Goal: Information Seeking & Learning: Check status

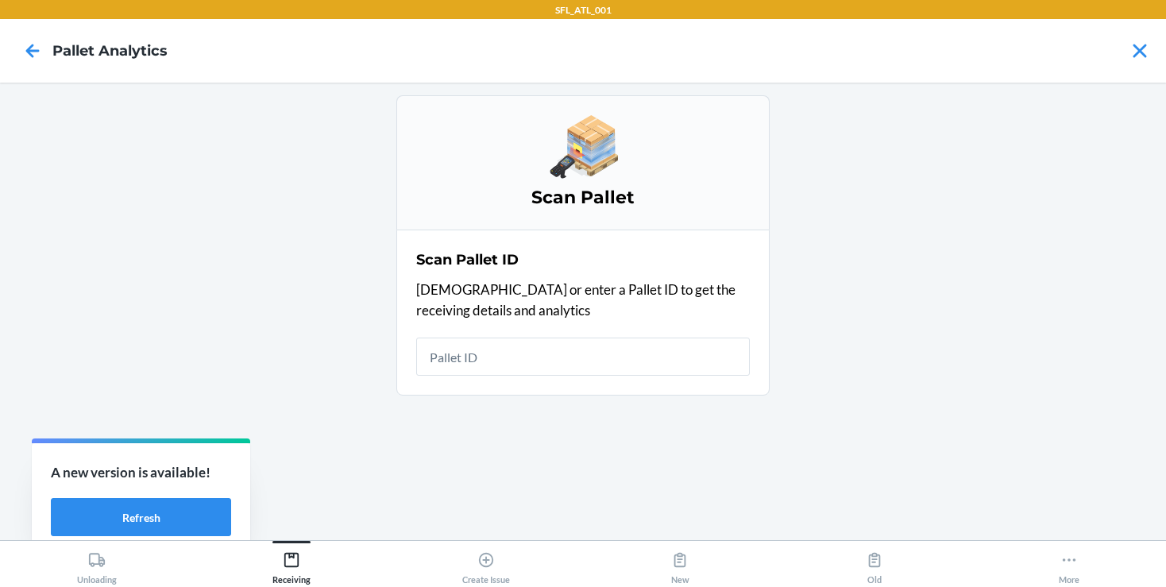
click at [426, 365] on input "text" at bounding box center [583, 357] width 334 height 38
click at [37, 52] on icon at bounding box center [32, 50] width 27 height 27
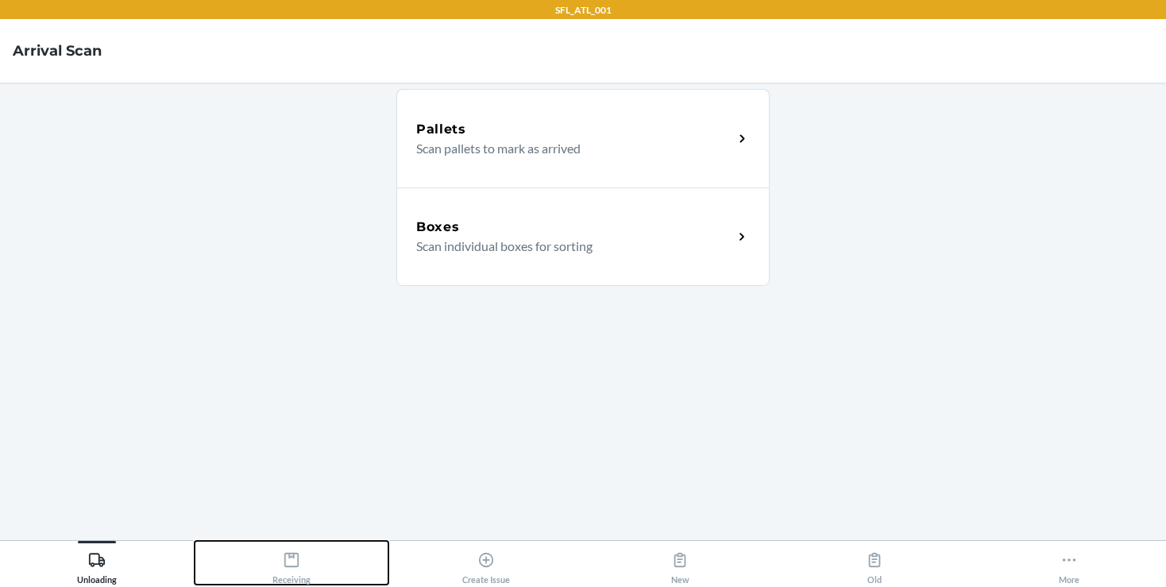
click at [288, 551] on icon at bounding box center [291, 559] width 17 height 17
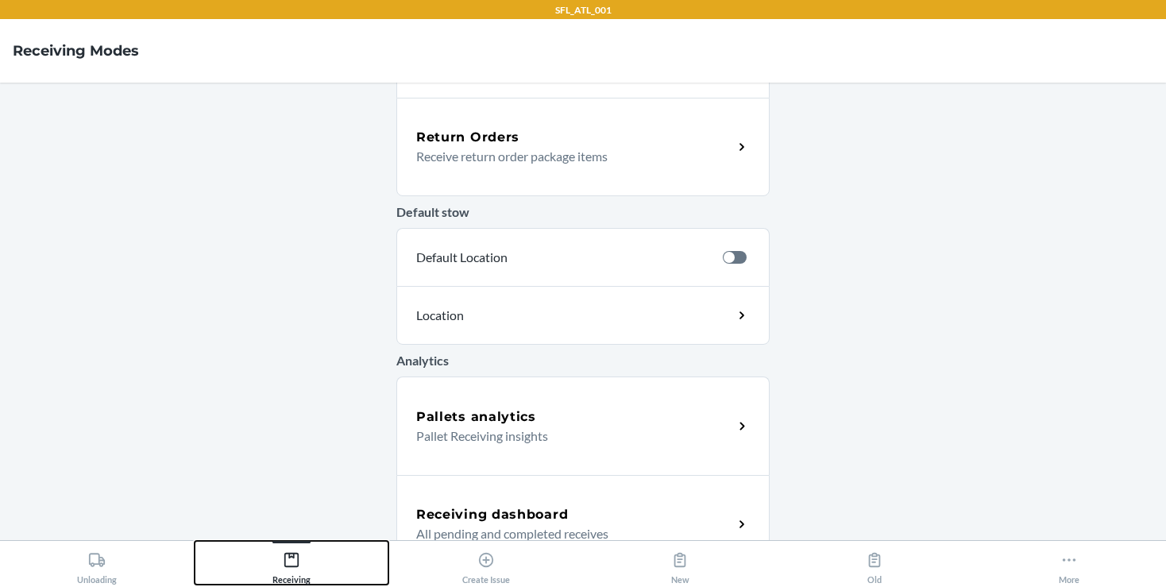
scroll to position [489, 0]
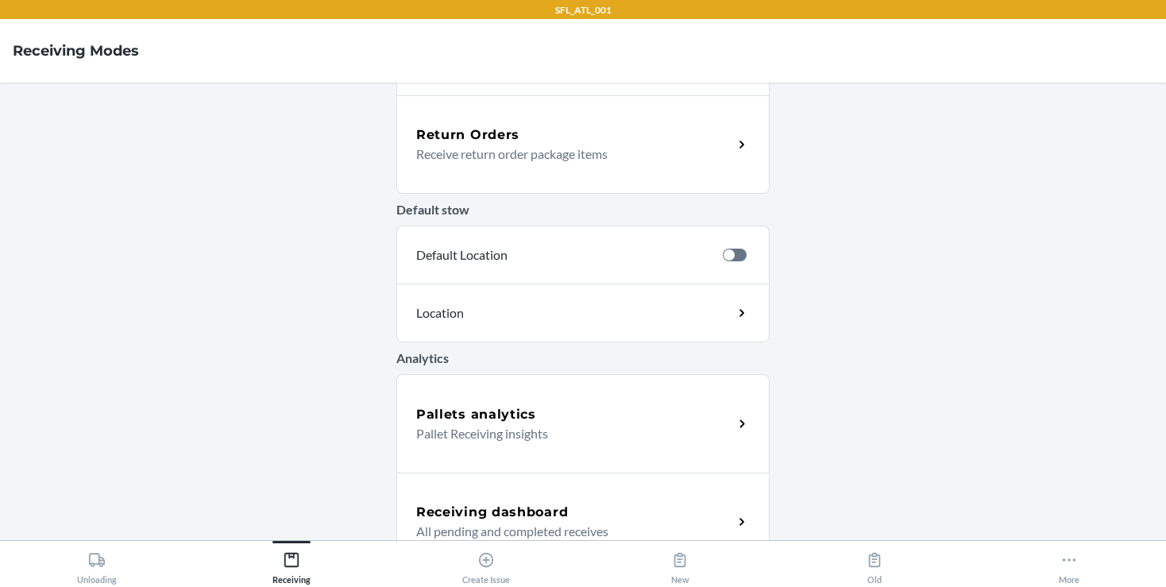
click at [496, 419] on h5 "Pallets analytics" at bounding box center [476, 414] width 120 height 19
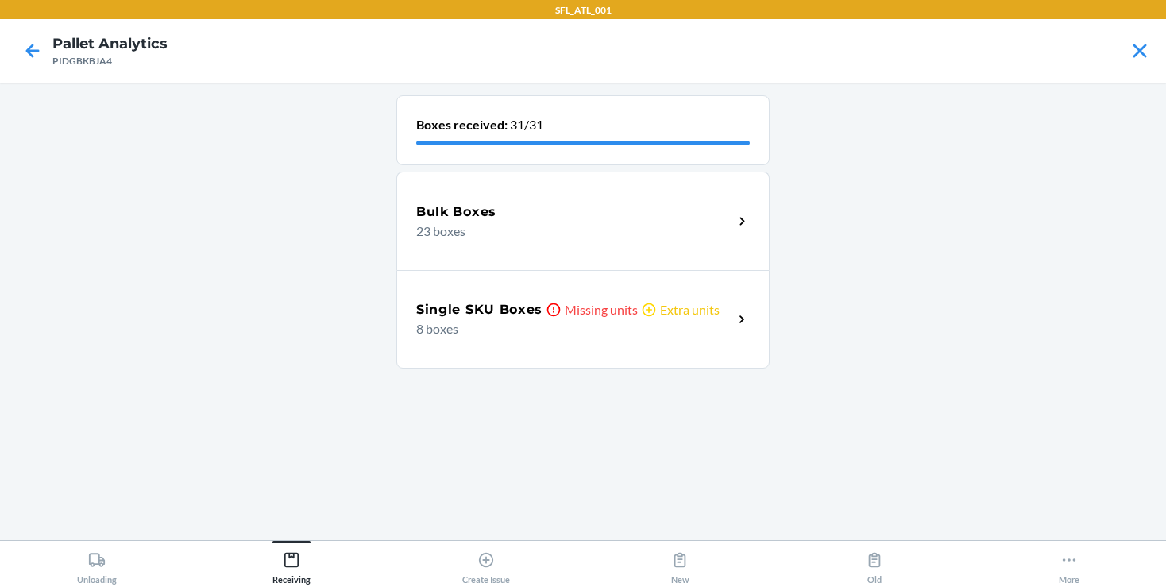
click at [496, 339] on div "Single SKU Boxes Missing units Extra units 8 boxes" at bounding box center [582, 319] width 373 height 98
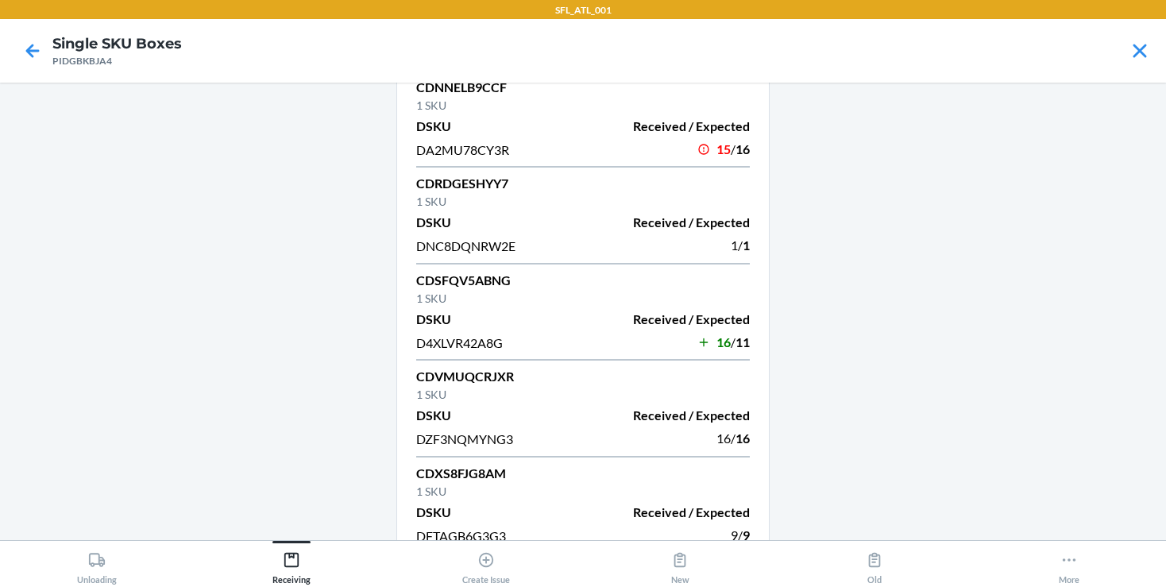
scroll to position [353, 0]
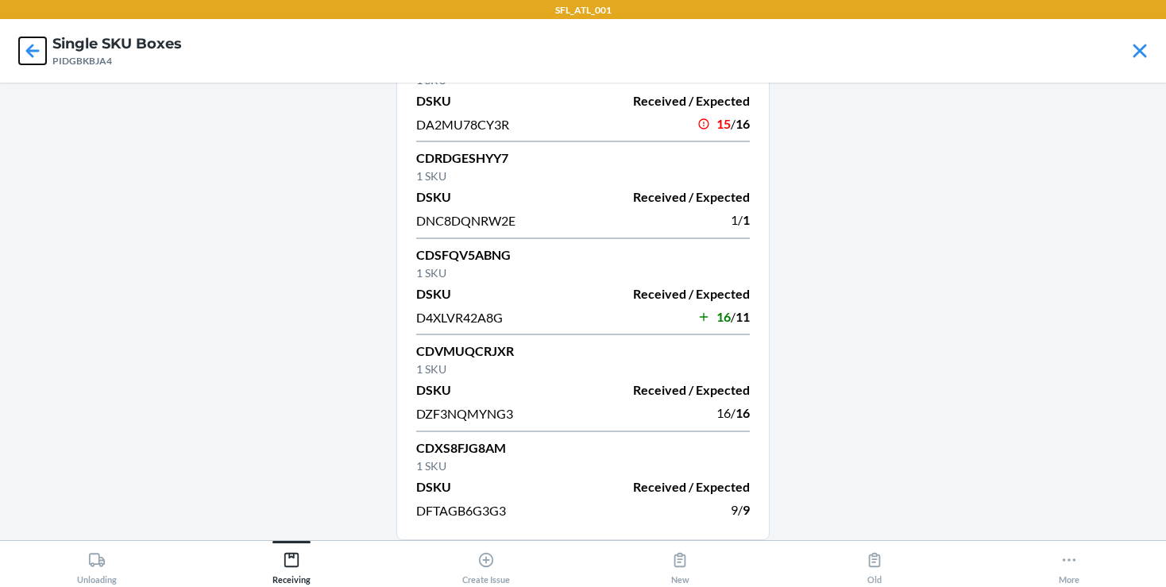
click at [37, 50] on icon at bounding box center [33, 51] width 14 height 14
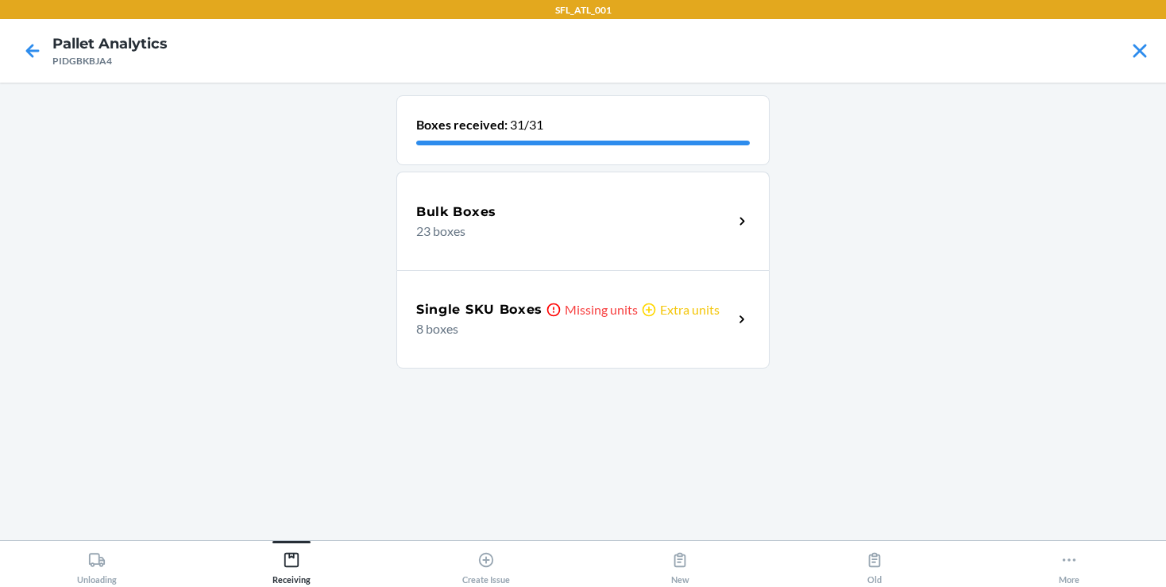
click at [666, 227] on p "23 boxes" at bounding box center [568, 231] width 304 height 19
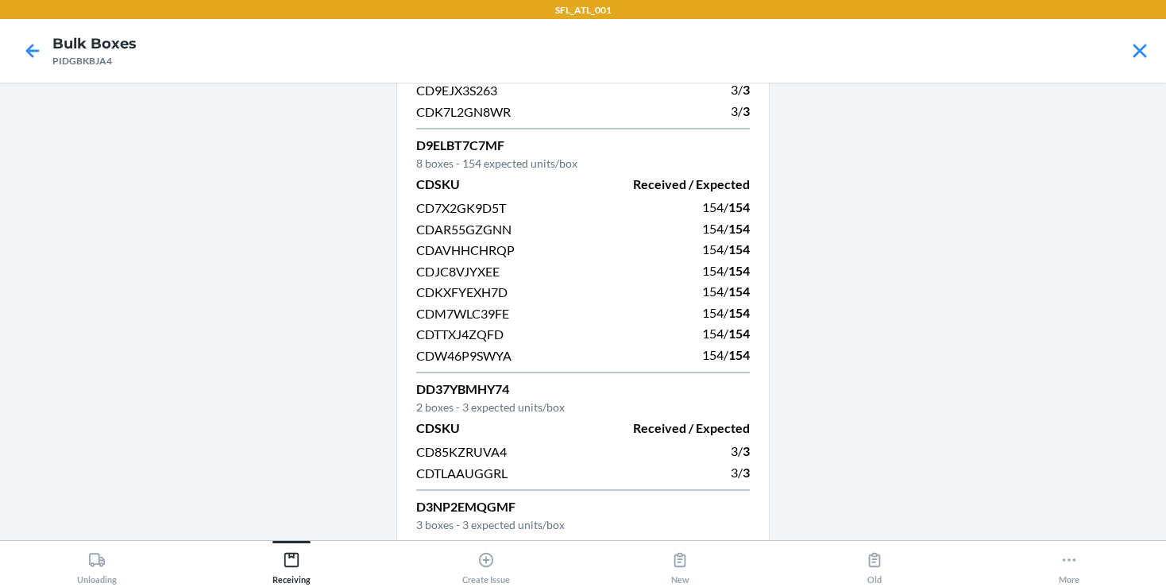
scroll to position [345, 0]
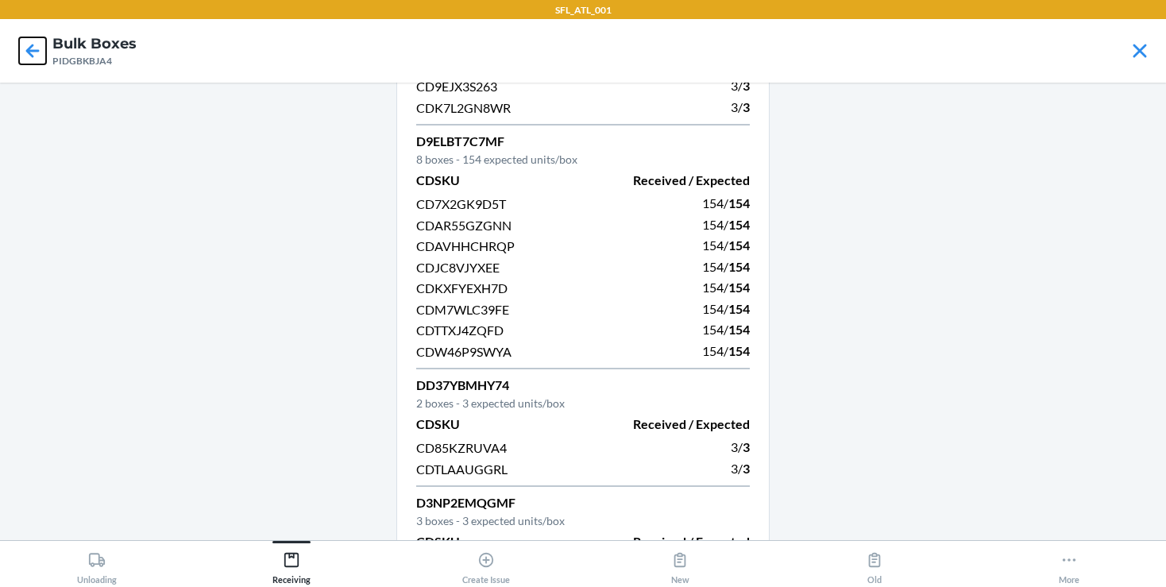
click at [25, 59] on icon at bounding box center [32, 50] width 27 height 27
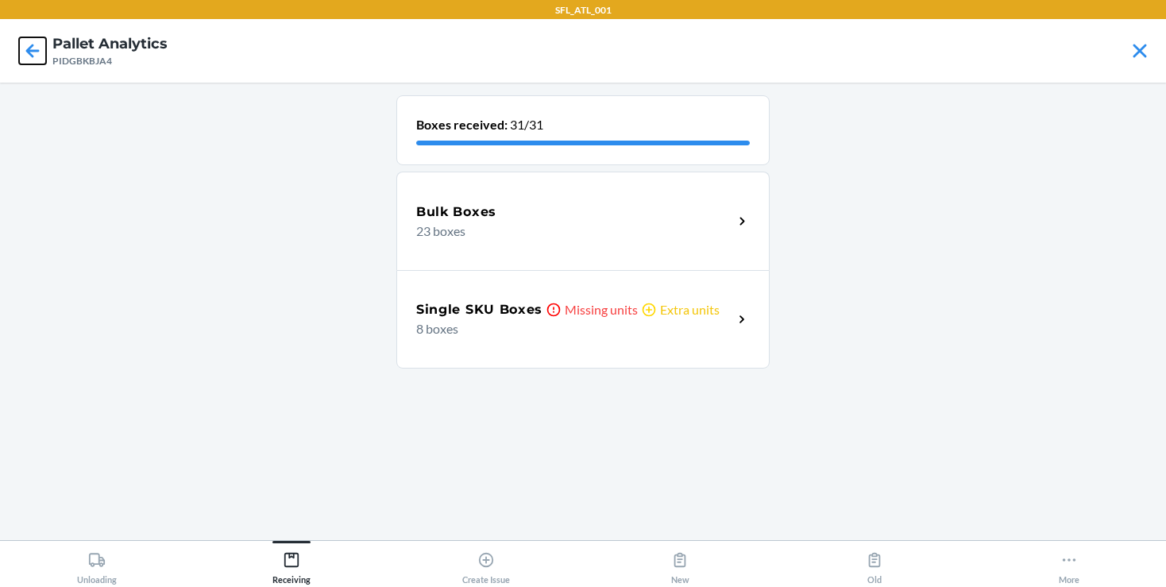
click at [26, 60] on icon at bounding box center [32, 50] width 27 height 27
click at [612, 318] on p "Missing units" at bounding box center [601, 309] width 73 height 19
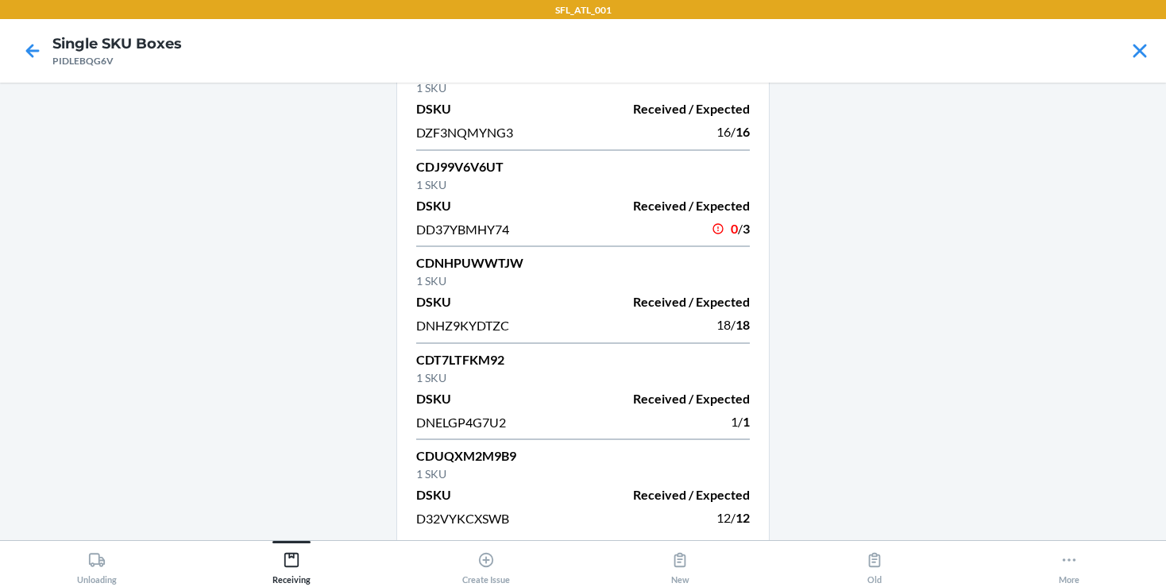
scroll to position [256, 0]
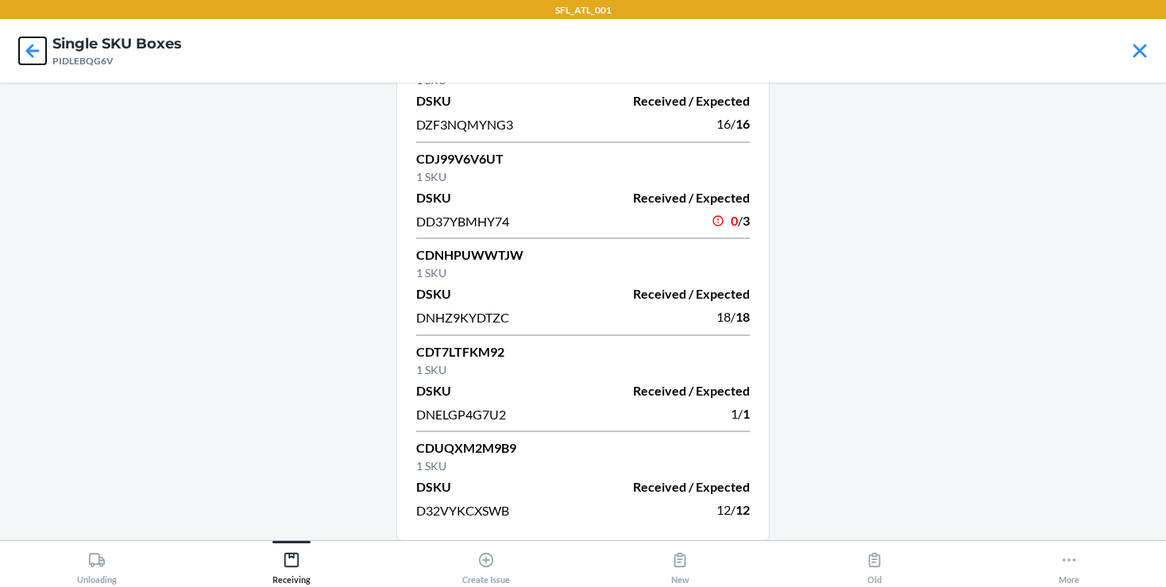
click at [42, 47] on icon at bounding box center [32, 50] width 27 height 27
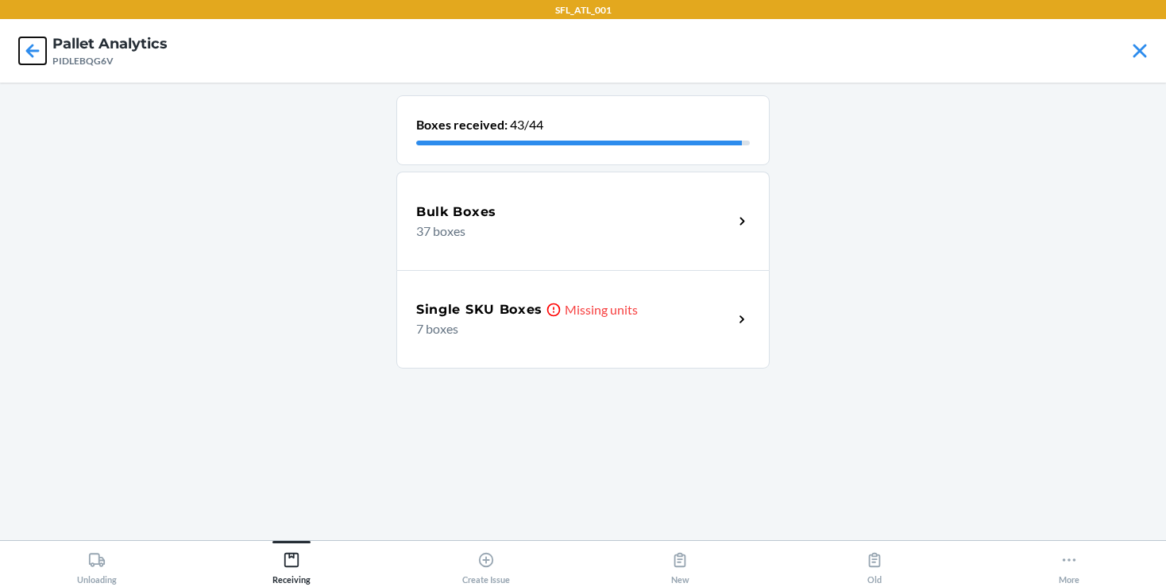
click at [38, 64] on icon at bounding box center [32, 50] width 27 height 27
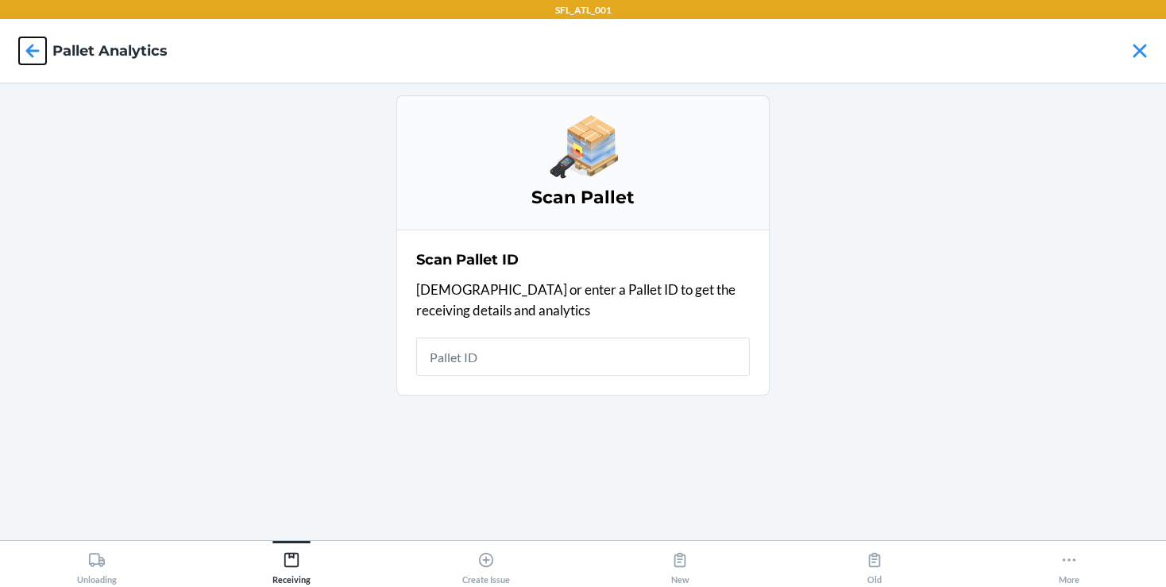
click at [38, 64] on icon at bounding box center [32, 50] width 27 height 27
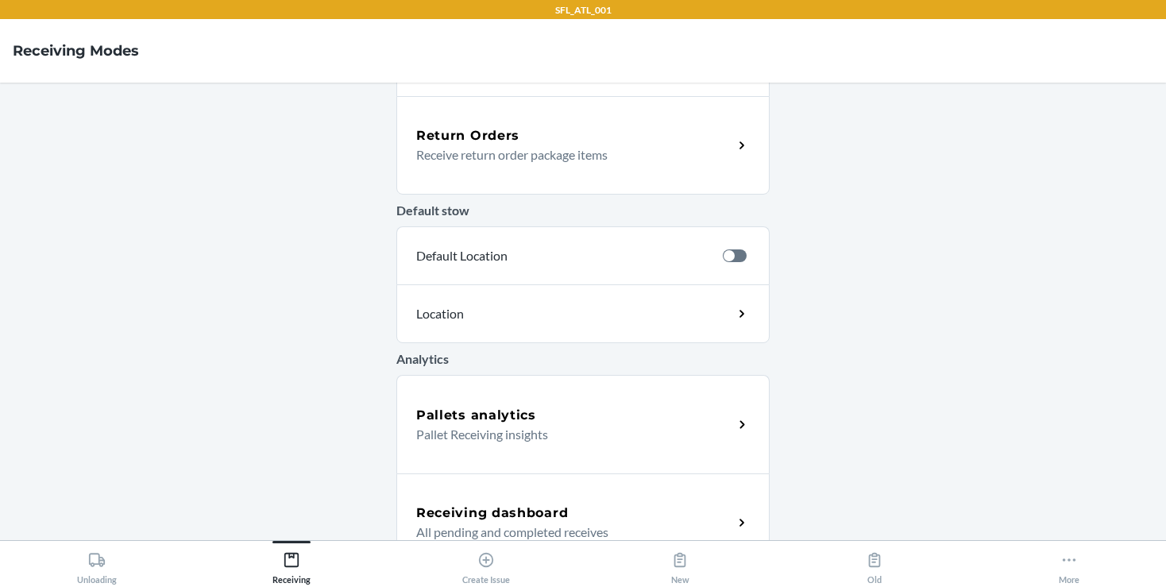
scroll to position [520, 0]
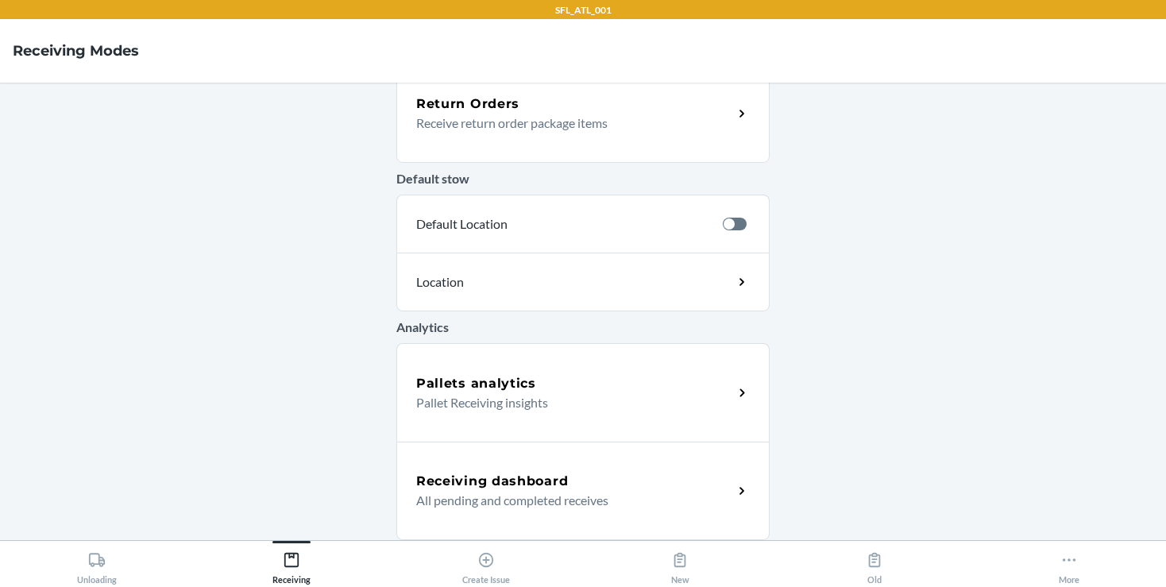
click at [464, 385] on h5 "Pallets analytics" at bounding box center [476, 383] width 120 height 19
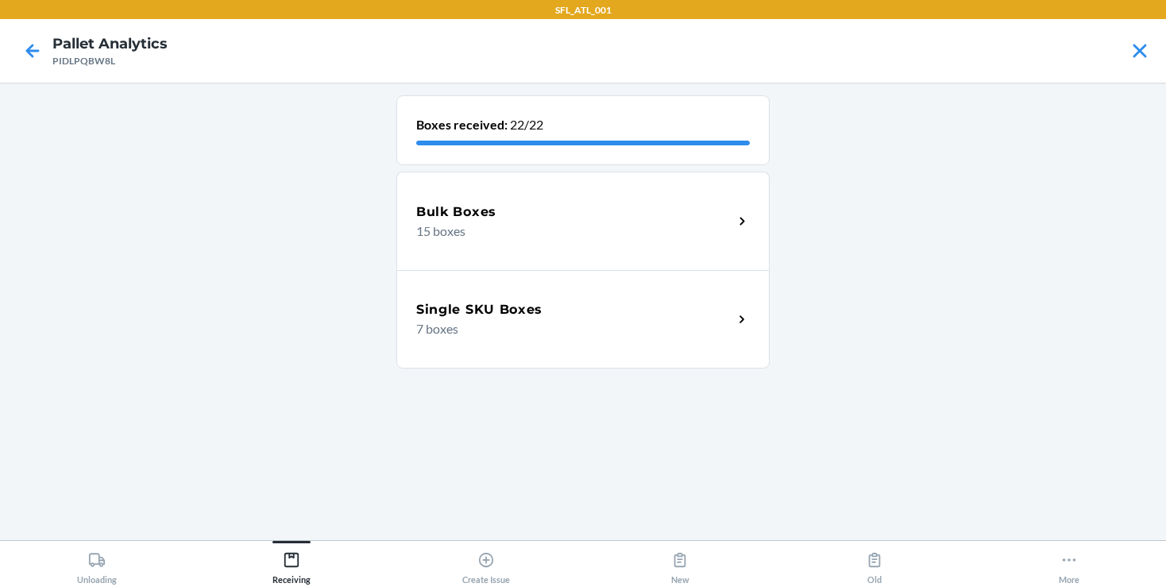
click at [545, 325] on p "7 boxes" at bounding box center [568, 328] width 304 height 19
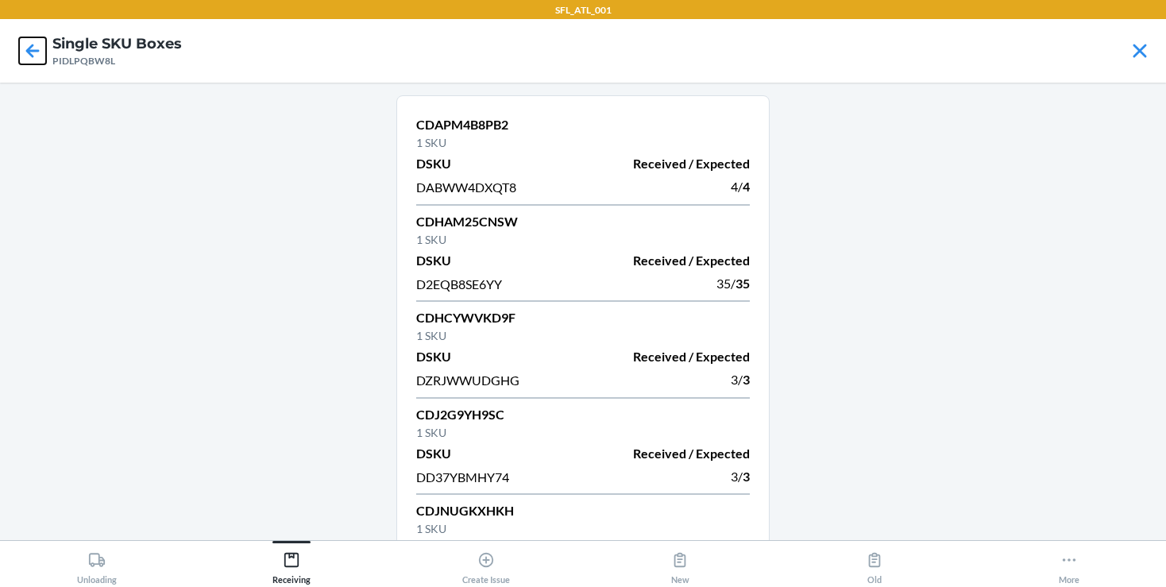
click at [37, 54] on icon at bounding box center [32, 50] width 27 height 27
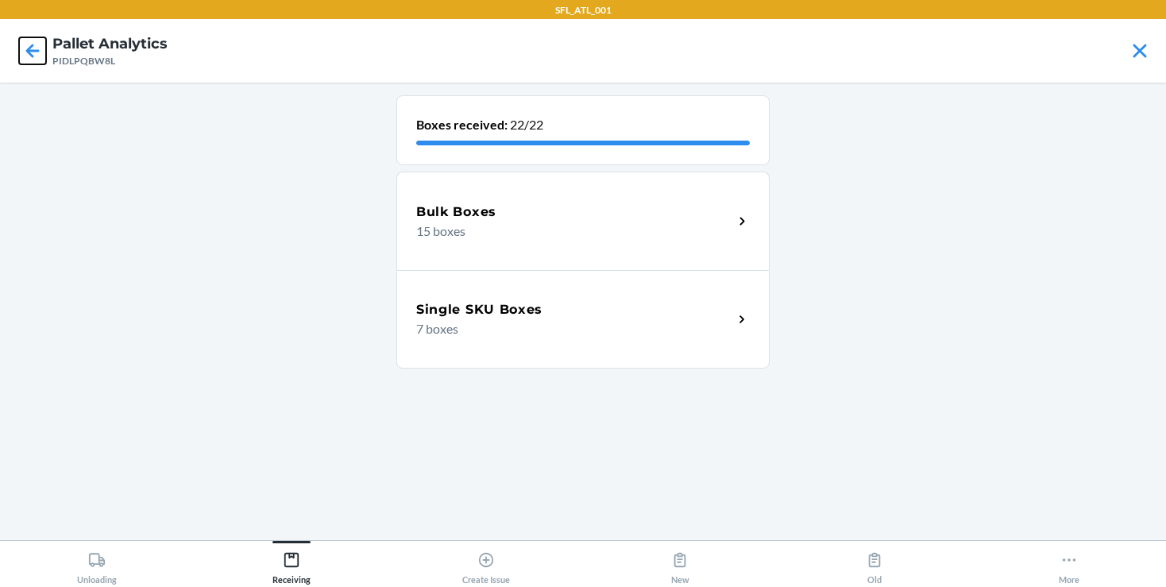
click at [29, 56] on icon at bounding box center [32, 50] width 27 height 27
click at [40, 54] on icon at bounding box center [32, 50] width 27 height 27
click at [44, 58] on icon at bounding box center [32, 50] width 27 height 27
click at [32, 48] on icon at bounding box center [32, 50] width 27 height 27
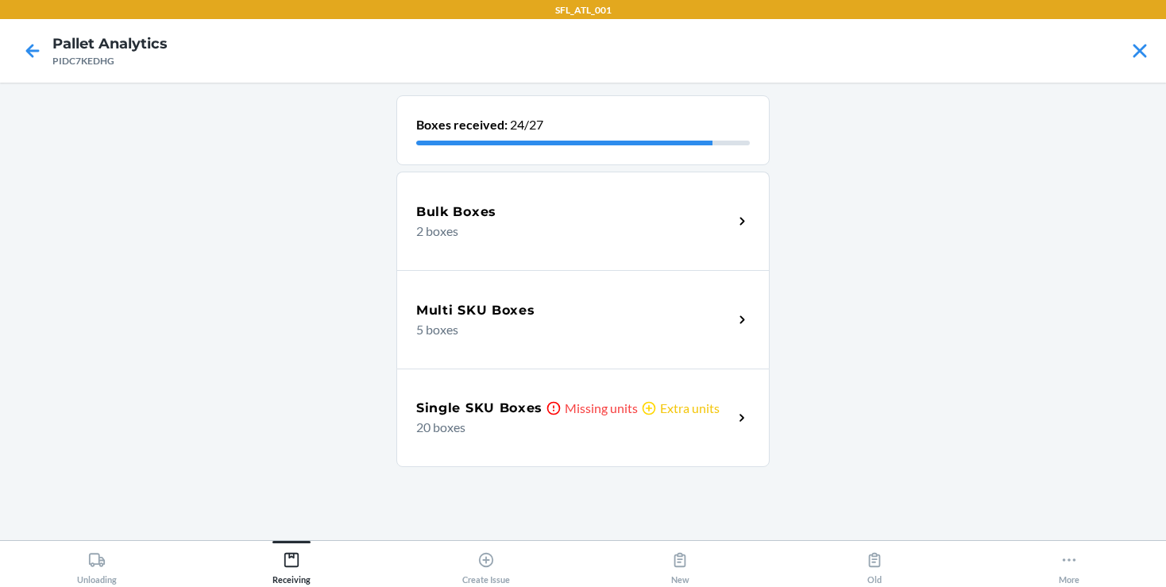
click at [516, 411] on h5 "Single SKU Boxes" at bounding box center [479, 408] width 126 height 19
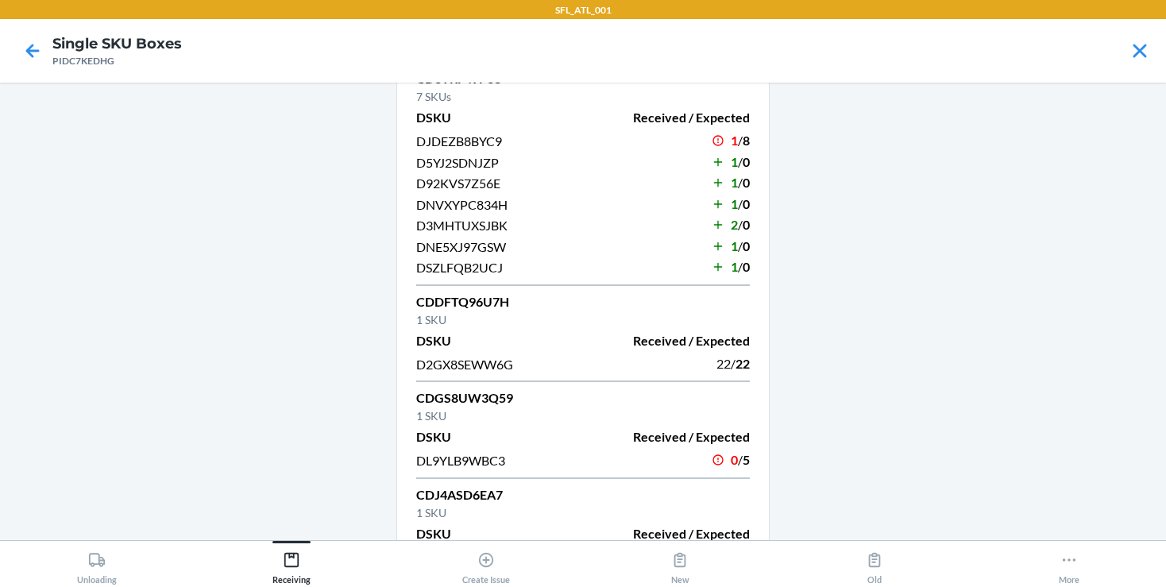
scroll to position [421, 0]
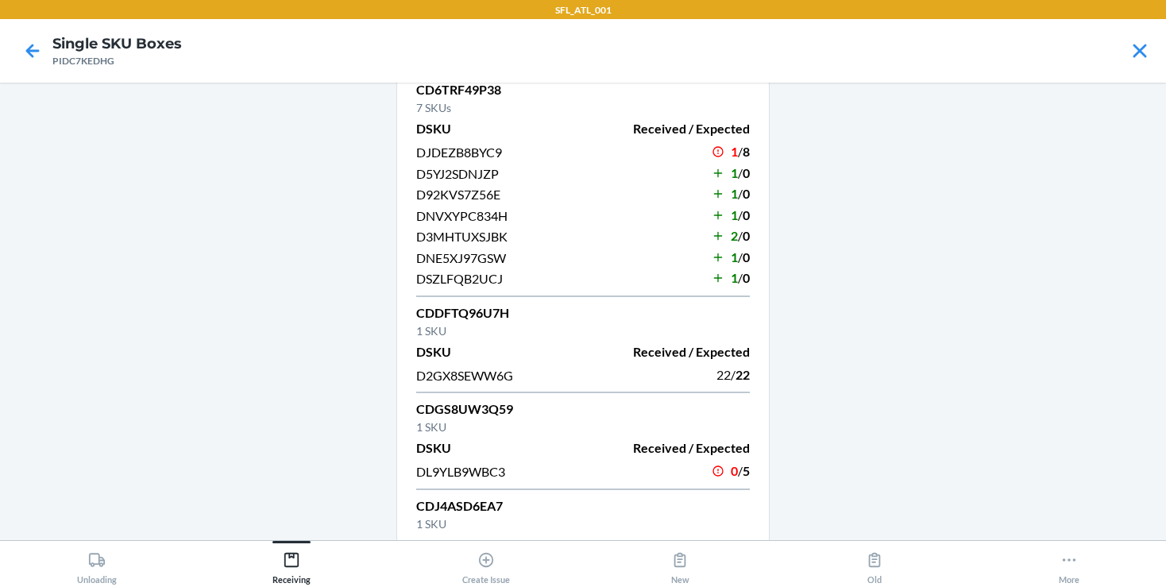
click at [48, 49] on div at bounding box center [33, 51] width 40 height 40
click at [33, 47] on icon at bounding box center [32, 50] width 27 height 27
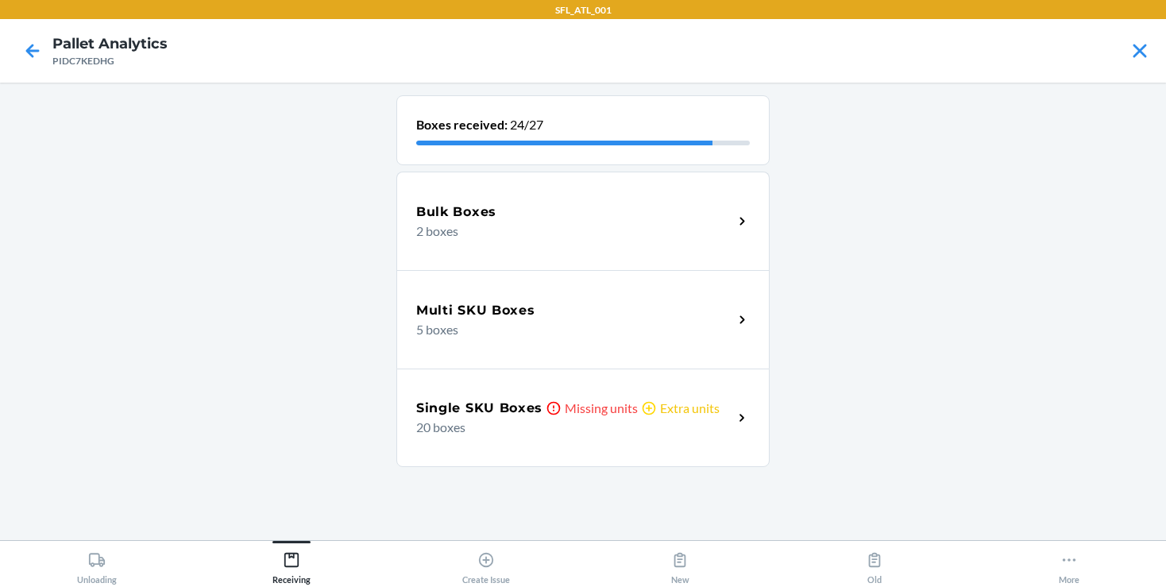
click at [549, 384] on div "Single SKU Boxes Missing units Extra units 20 boxes" at bounding box center [582, 418] width 373 height 98
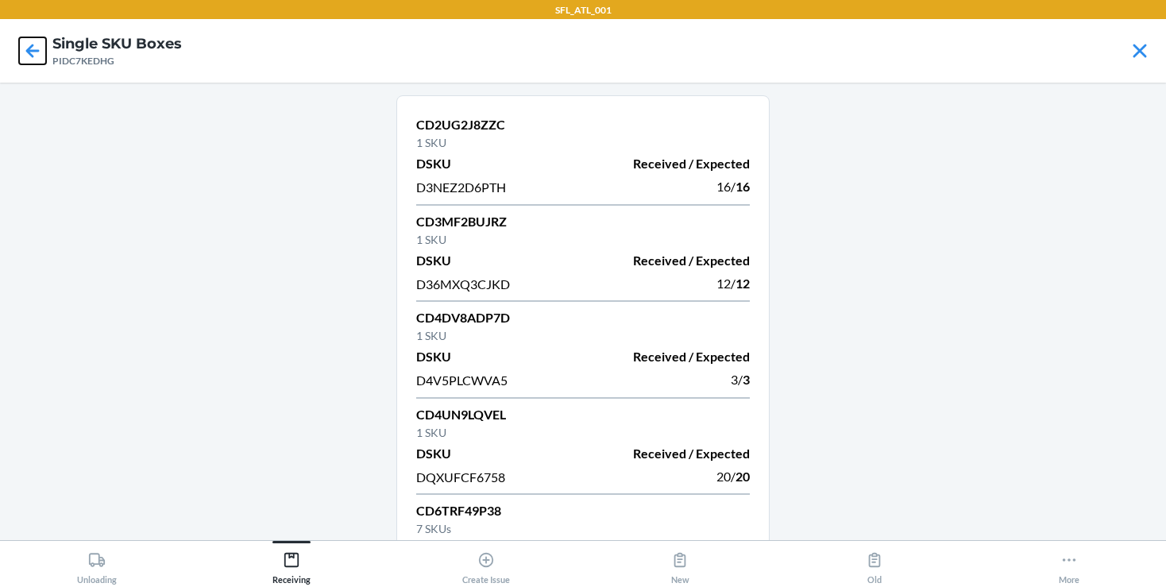
click at [21, 57] on icon at bounding box center [32, 50] width 27 height 27
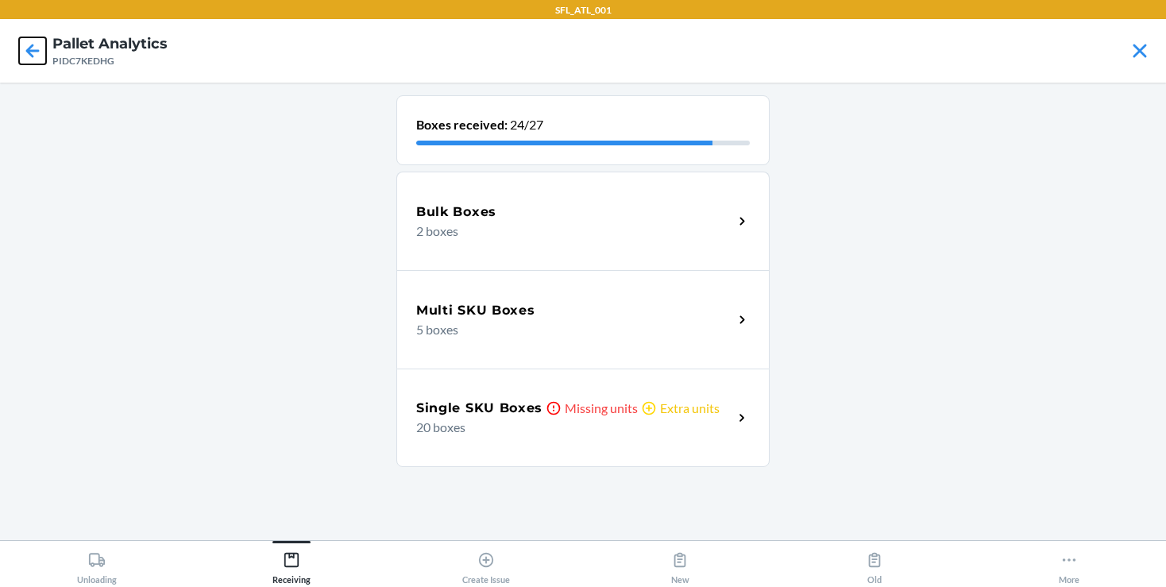
click at [22, 57] on icon at bounding box center [32, 50] width 27 height 27
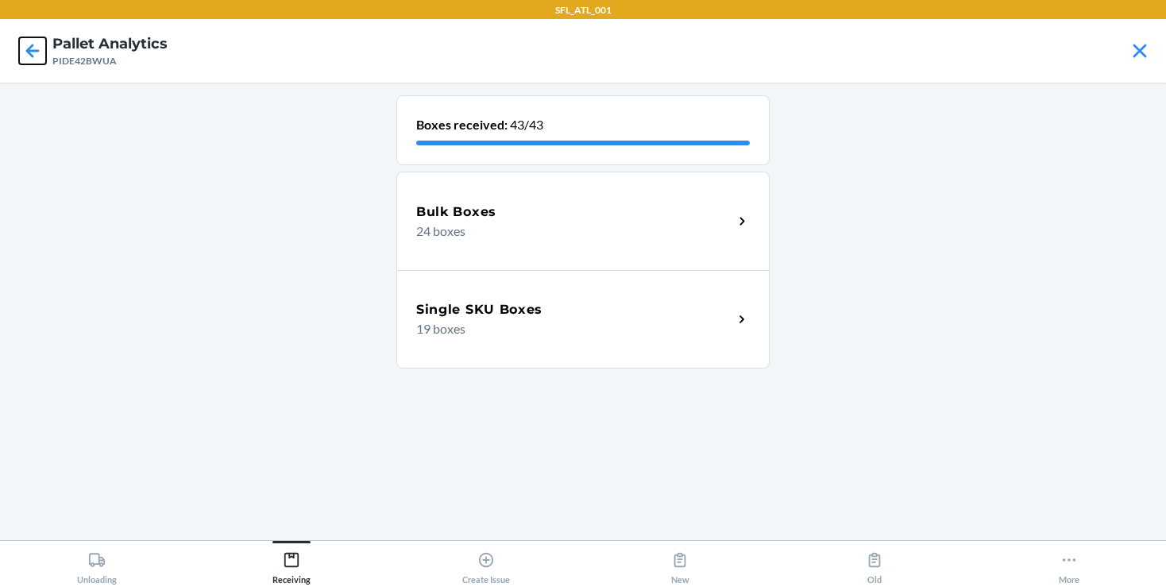
click at [33, 54] on icon at bounding box center [32, 50] width 27 height 27
click at [25, 52] on icon at bounding box center [32, 50] width 27 height 27
click at [34, 44] on icon at bounding box center [32, 50] width 27 height 27
click at [632, 249] on div "Bulk Boxes Missing units Extra units 14 boxes" at bounding box center [582, 221] width 373 height 98
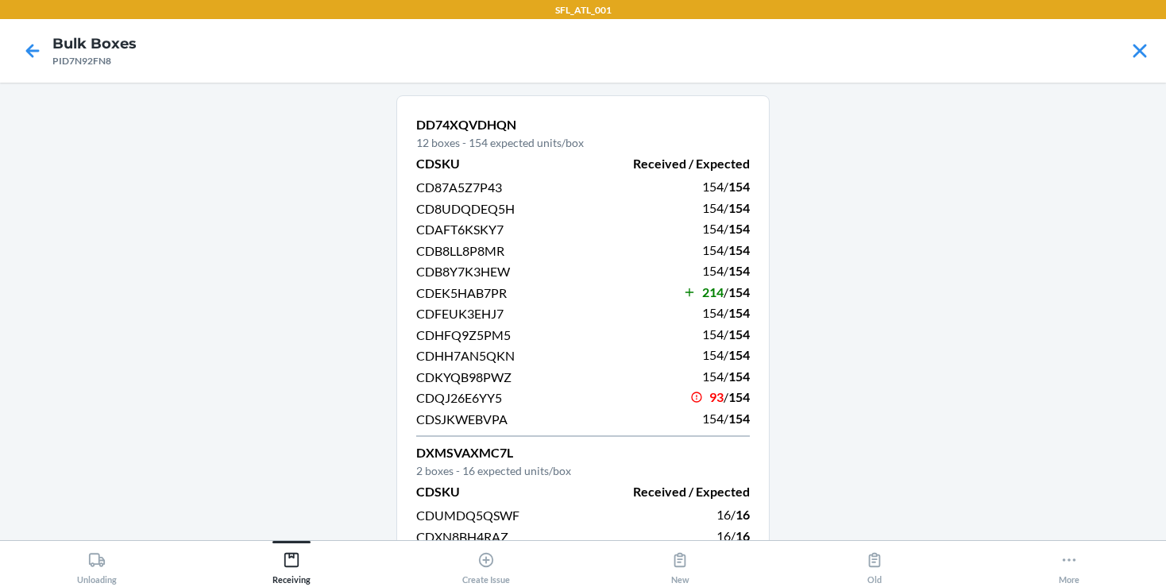
scroll to position [26, 0]
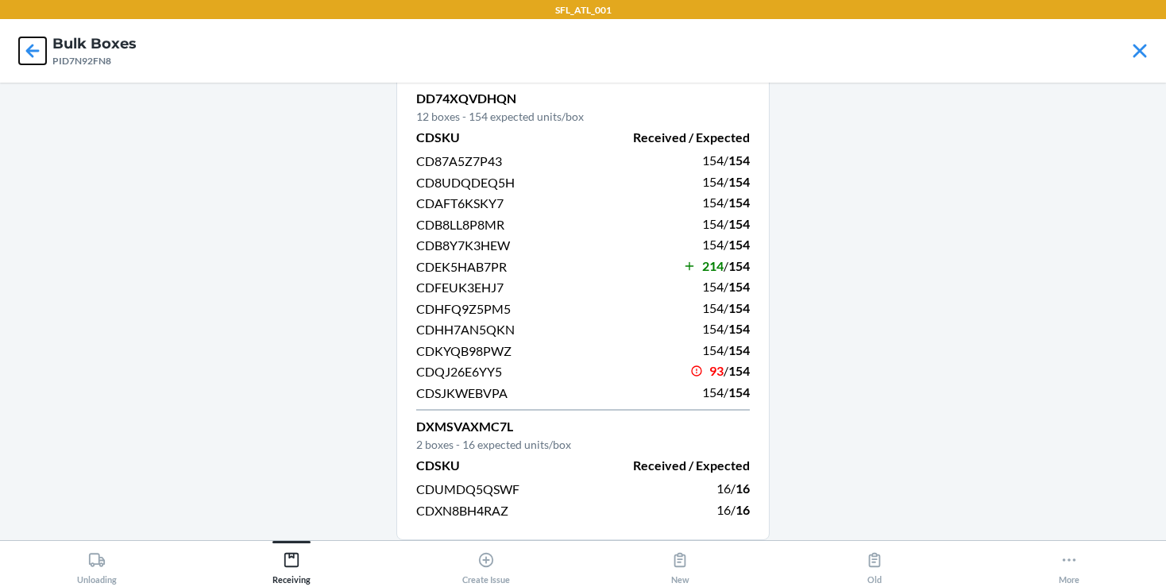
click at [29, 58] on icon at bounding box center [32, 50] width 27 height 27
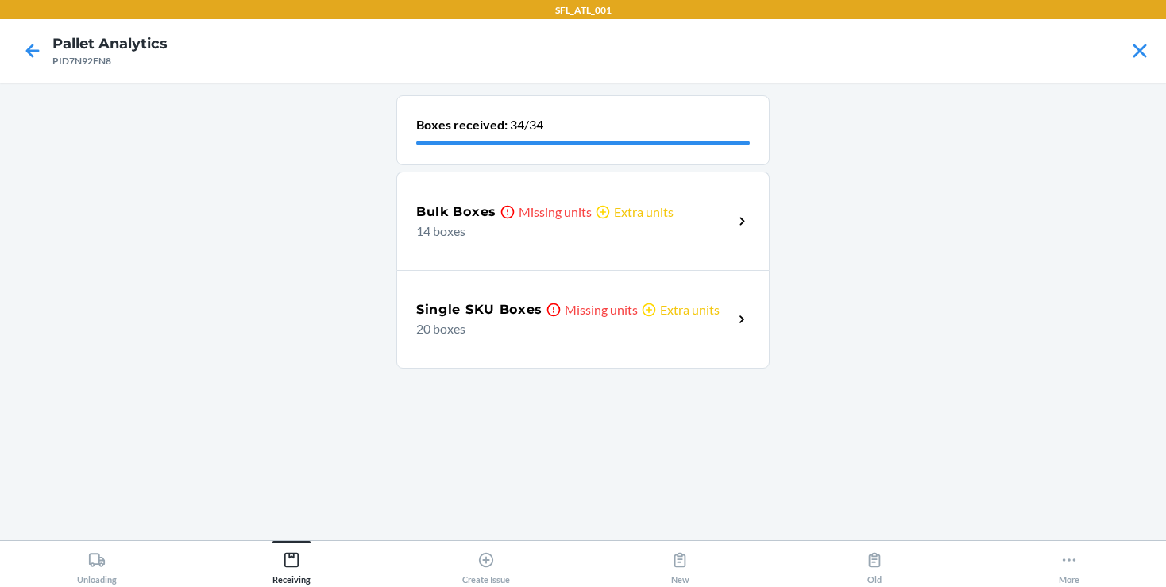
click at [527, 322] on p "20 boxes" at bounding box center [568, 328] width 304 height 19
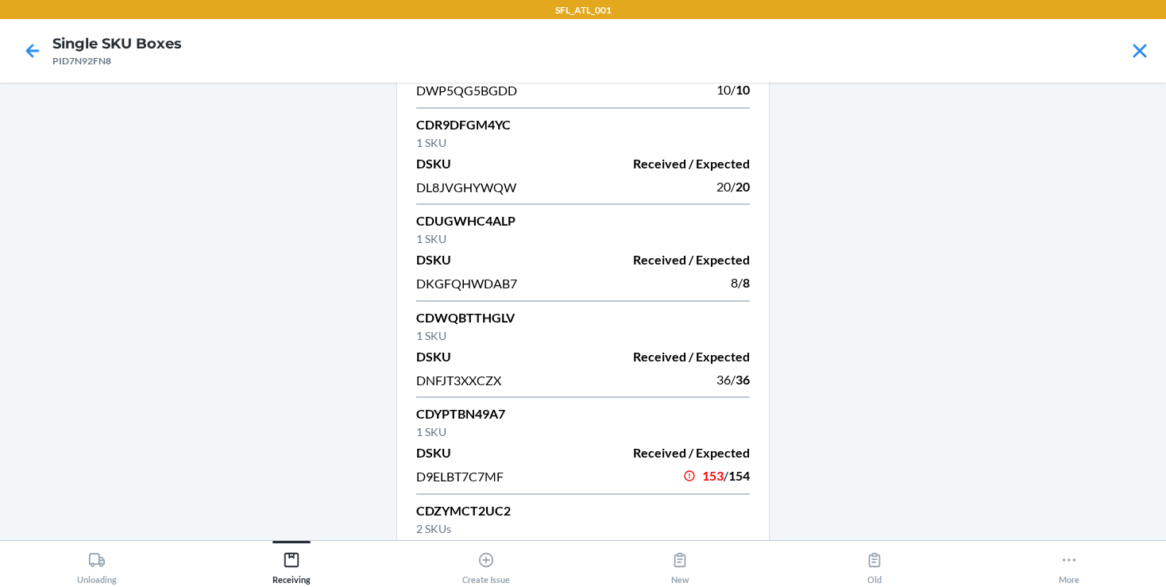
scroll to position [1531, 0]
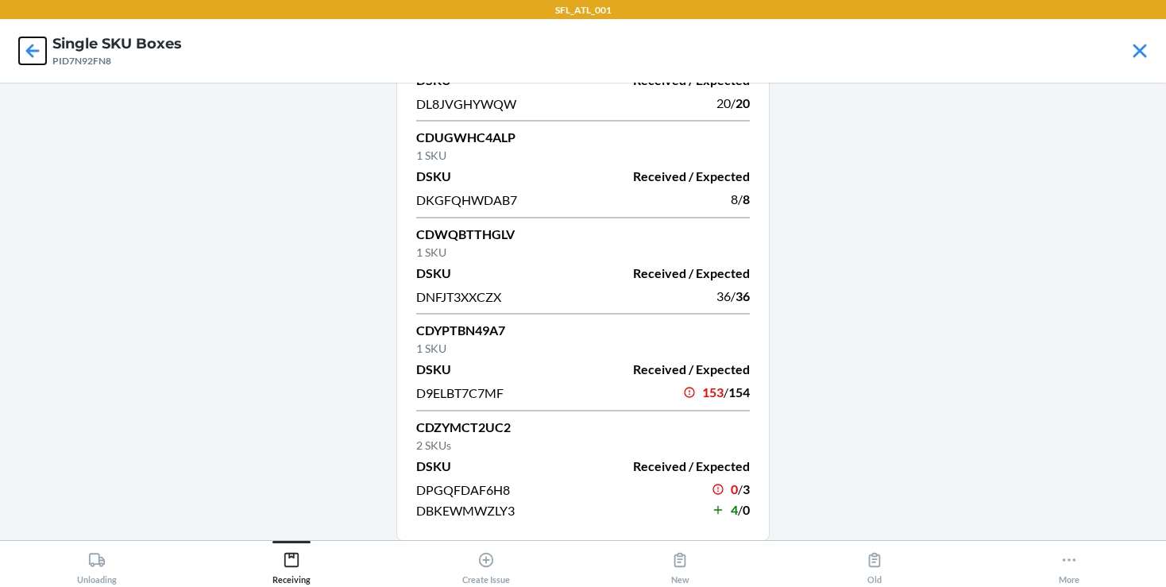
click at [29, 45] on icon at bounding box center [32, 50] width 27 height 27
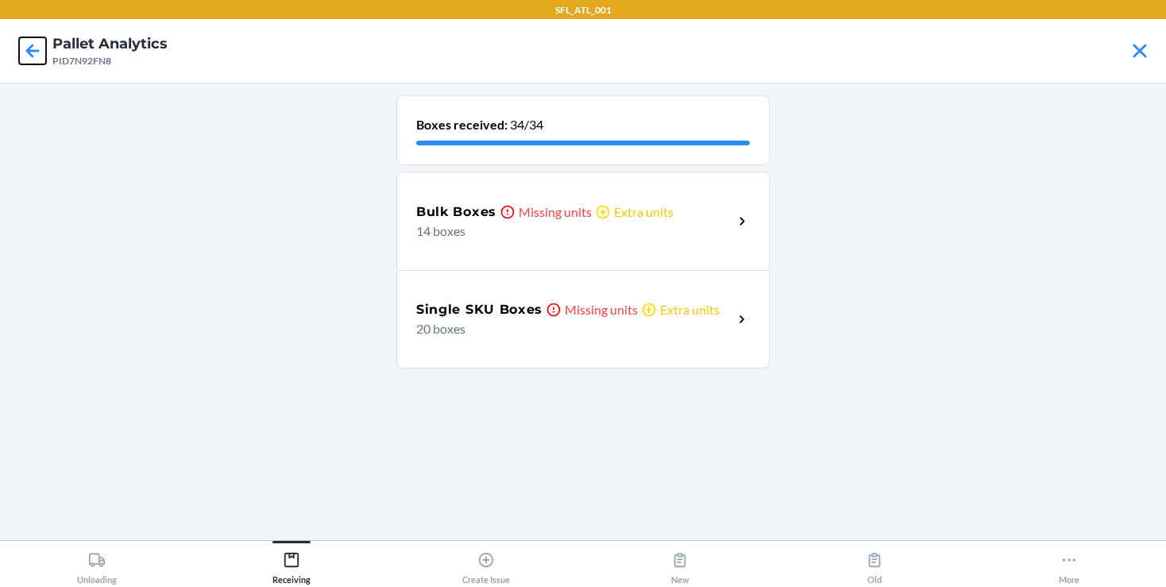
click at [29, 45] on icon at bounding box center [32, 50] width 27 height 27
click at [38, 59] on icon at bounding box center [32, 50] width 27 height 27
click at [39, 56] on icon at bounding box center [32, 50] width 27 height 27
click at [515, 339] on div "Single SKU Boxes Missing units Extra units 10 boxes" at bounding box center [582, 319] width 373 height 98
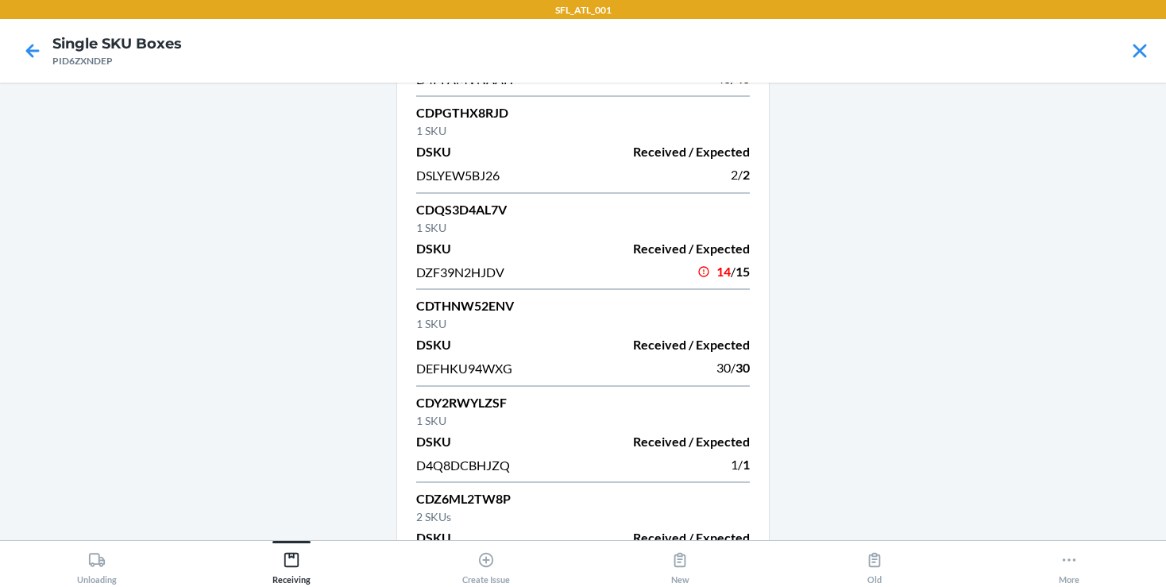
scroll to position [630, 0]
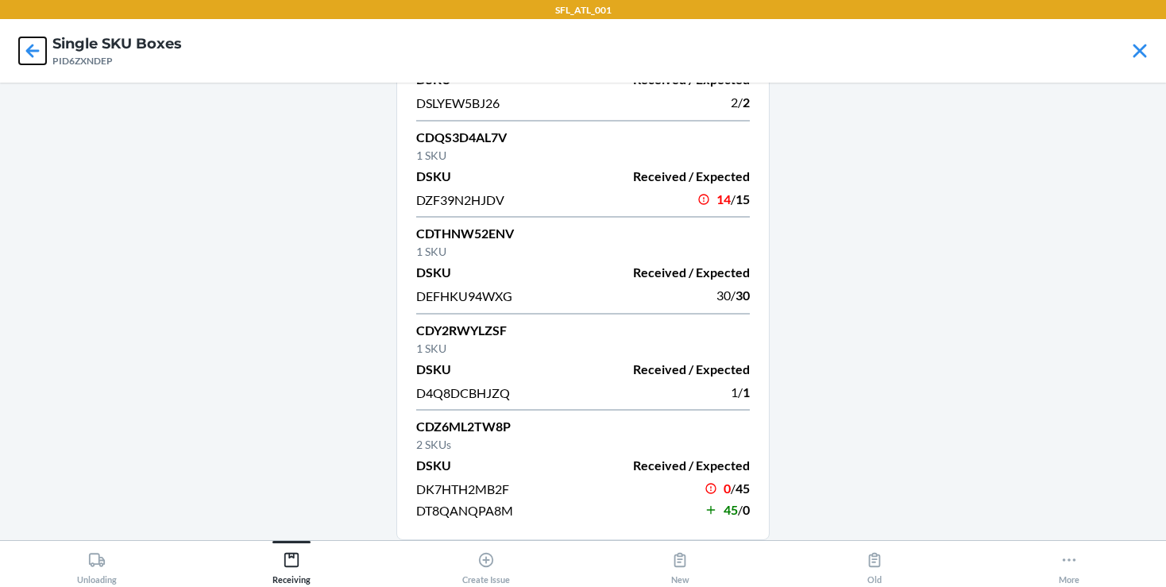
click at [34, 50] on icon at bounding box center [33, 51] width 14 height 14
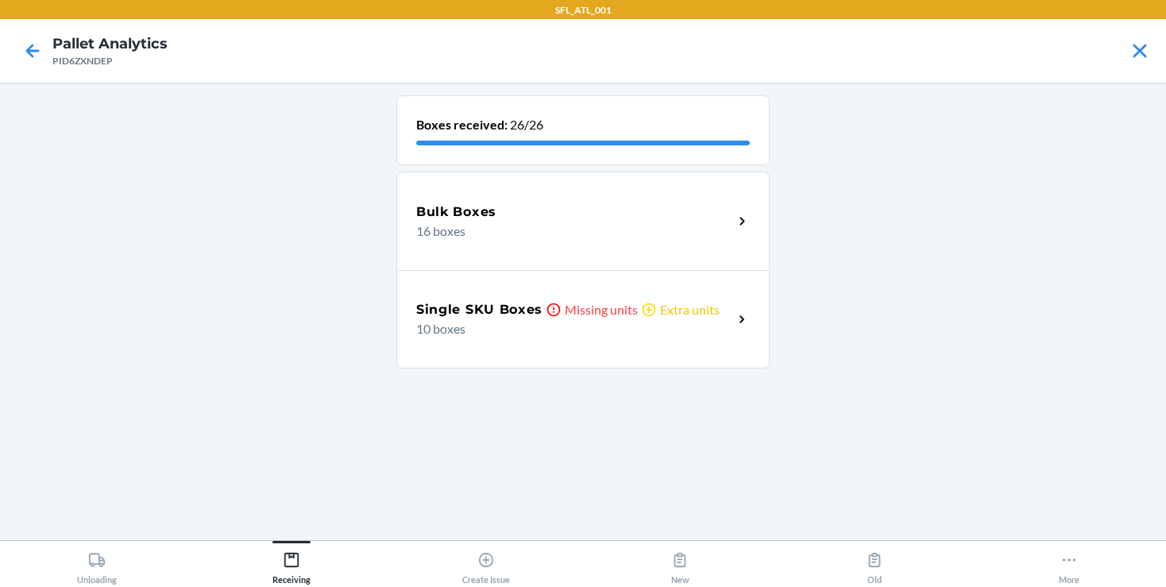
click at [564, 342] on div "Single SKU Boxes Missing units Extra units 10 boxes" at bounding box center [582, 319] width 373 height 98
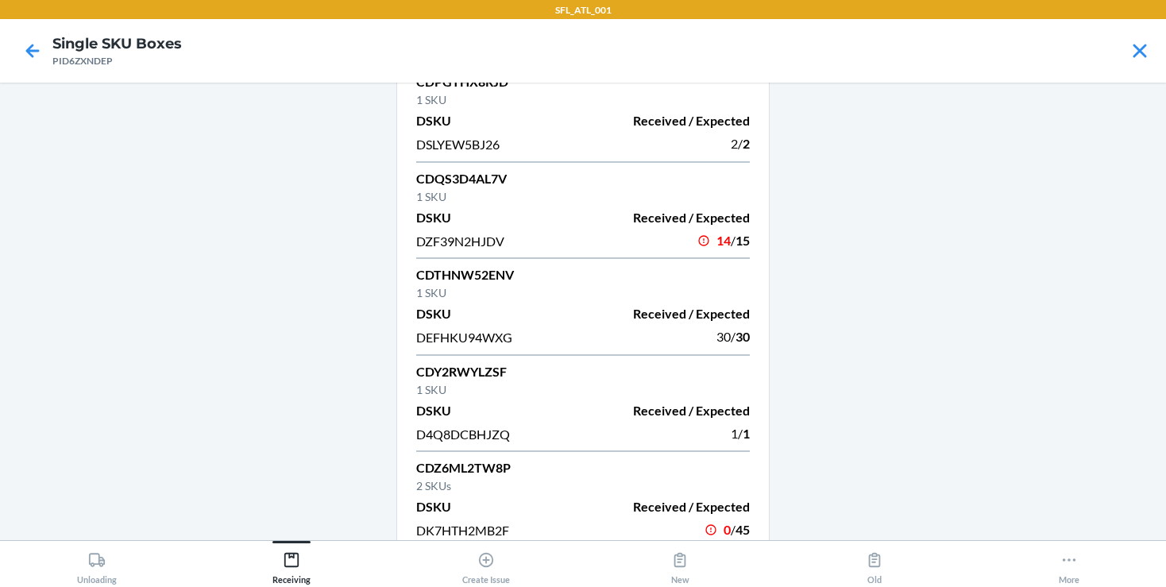
scroll to position [630, 0]
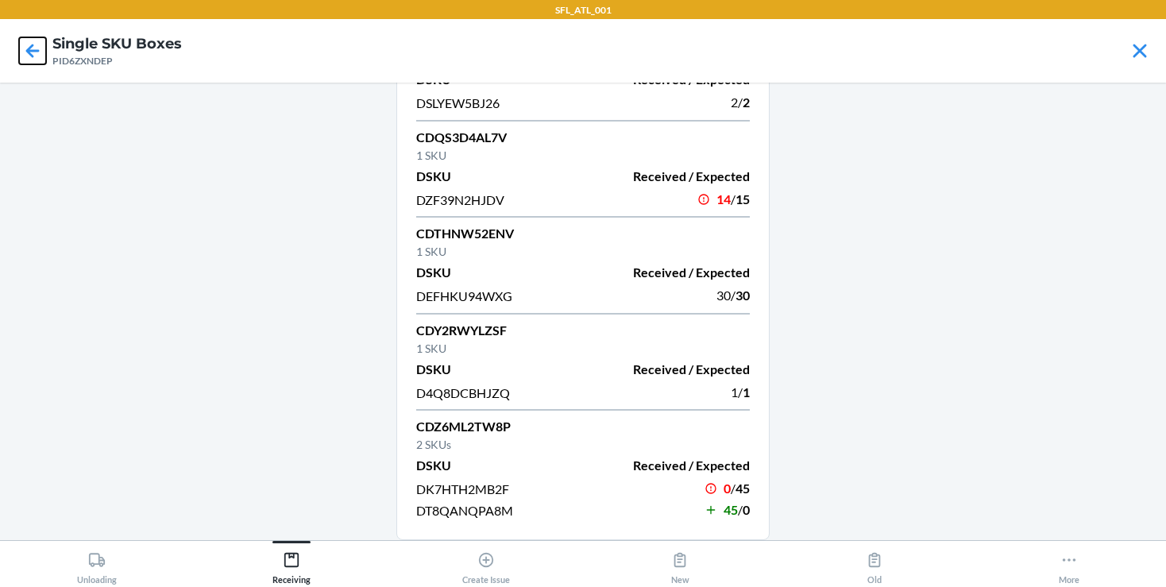
click at [34, 43] on icon at bounding box center [32, 50] width 27 height 27
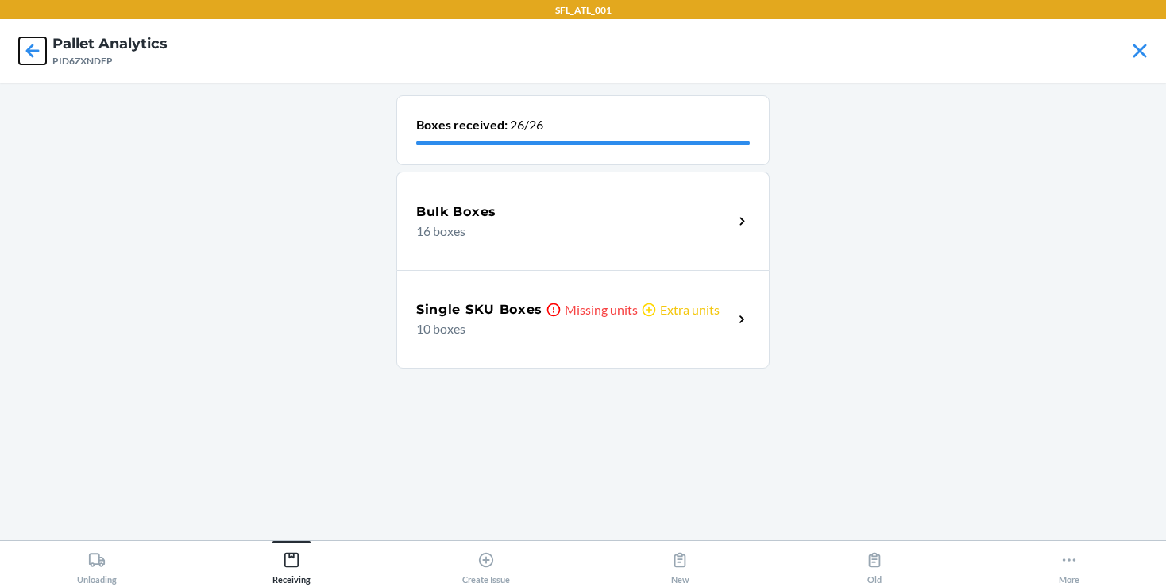
click at [44, 50] on icon at bounding box center [32, 50] width 27 height 27
click at [34, 50] on icon at bounding box center [33, 51] width 14 height 14
click at [518, 346] on div "Single SKU Boxes Missing units Extra units 17 boxes" at bounding box center [582, 319] width 373 height 98
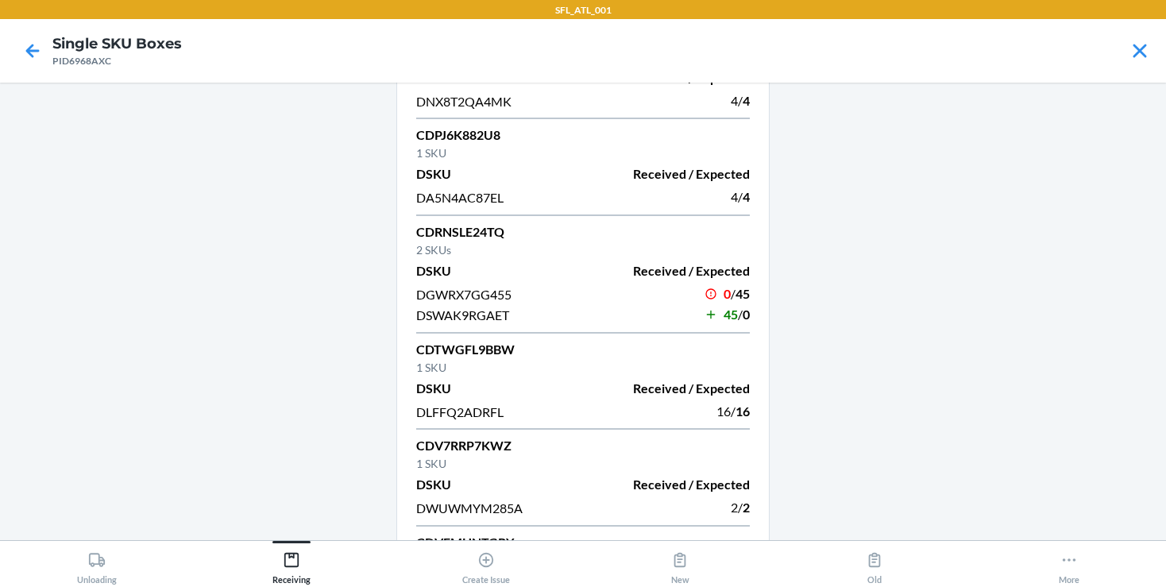
scroll to position [1242, 0]
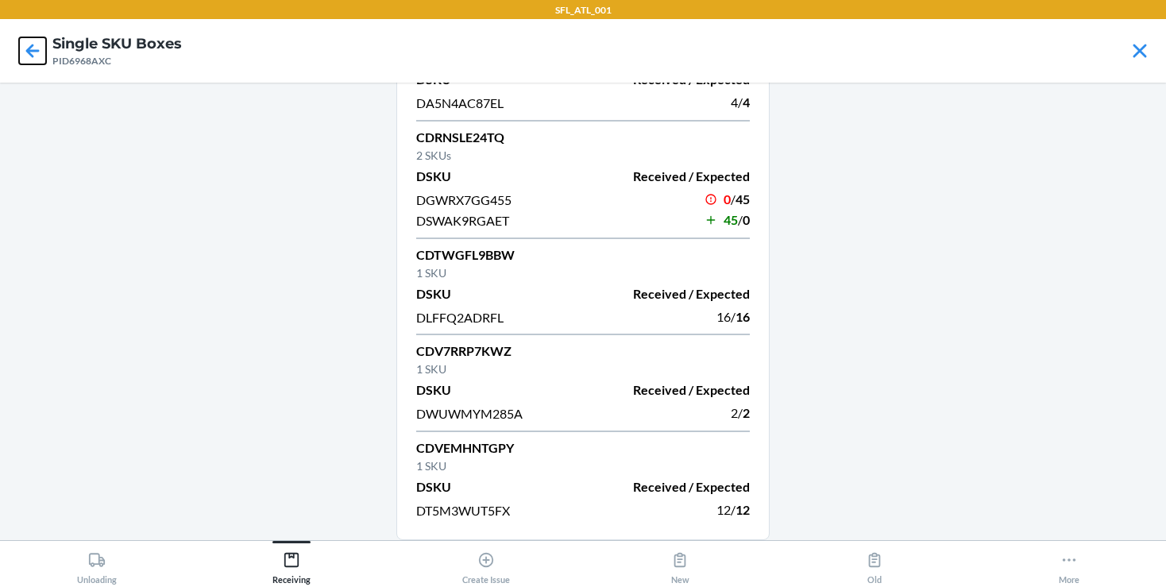
click at [36, 58] on icon at bounding box center [32, 50] width 27 height 27
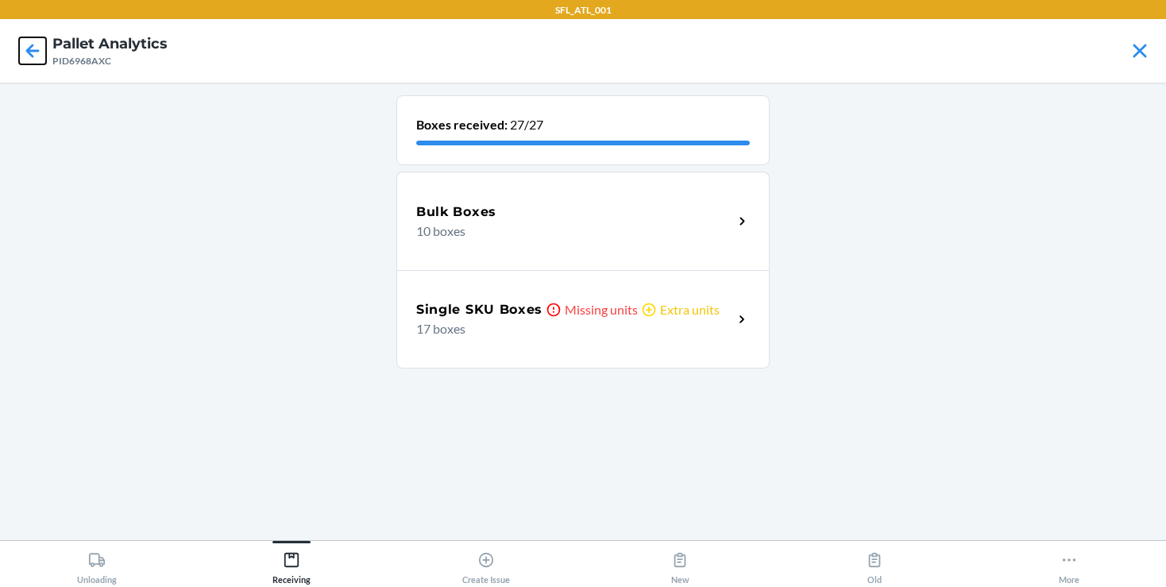
click at [36, 58] on icon at bounding box center [32, 50] width 27 height 27
click at [642, 238] on p "19 boxes" at bounding box center [568, 231] width 304 height 19
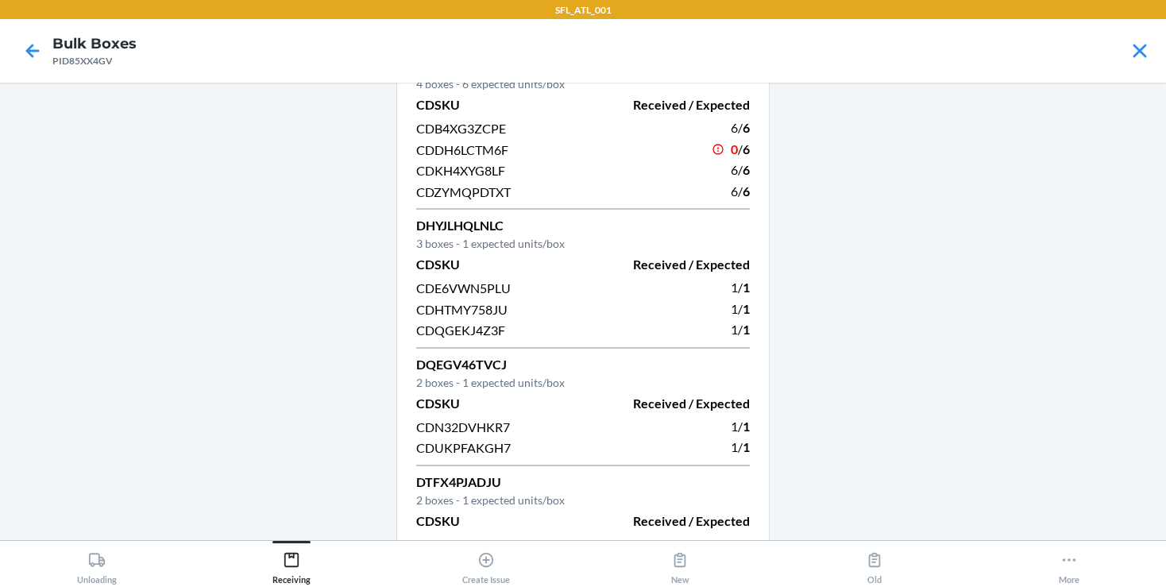
scroll to position [508, 0]
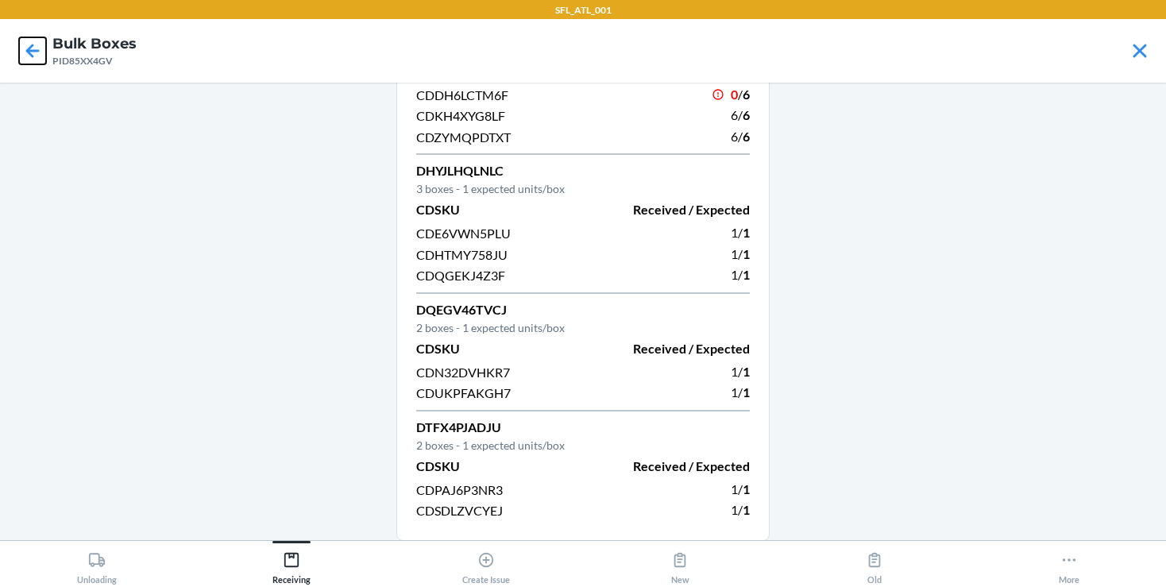
click at [35, 55] on icon at bounding box center [32, 50] width 27 height 27
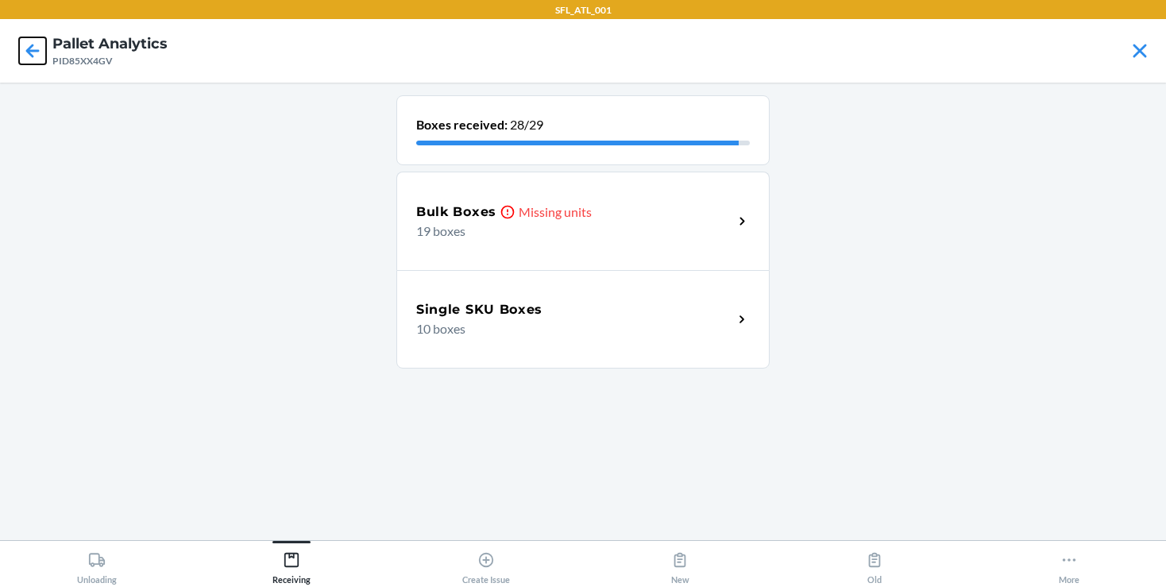
click at [39, 56] on icon at bounding box center [32, 50] width 27 height 27
click at [28, 47] on icon at bounding box center [32, 50] width 27 height 27
click at [27, 51] on icon at bounding box center [33, 51] width 14 height 14
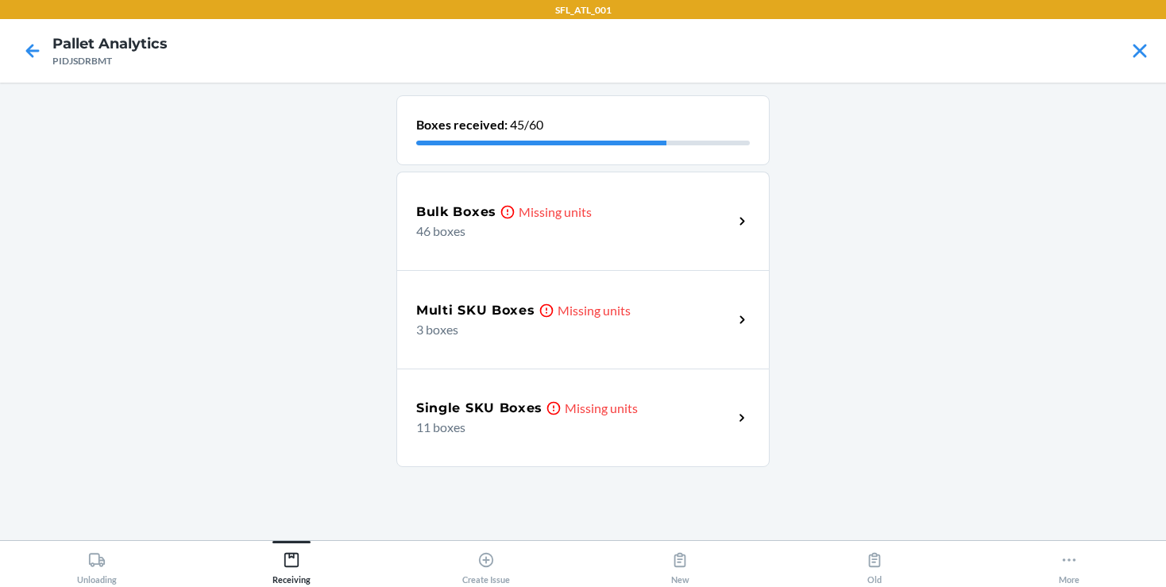
click at [628, 207] on div "Bulk Boxes Missing units" at bounding box center [574, 212] width 317 height 19
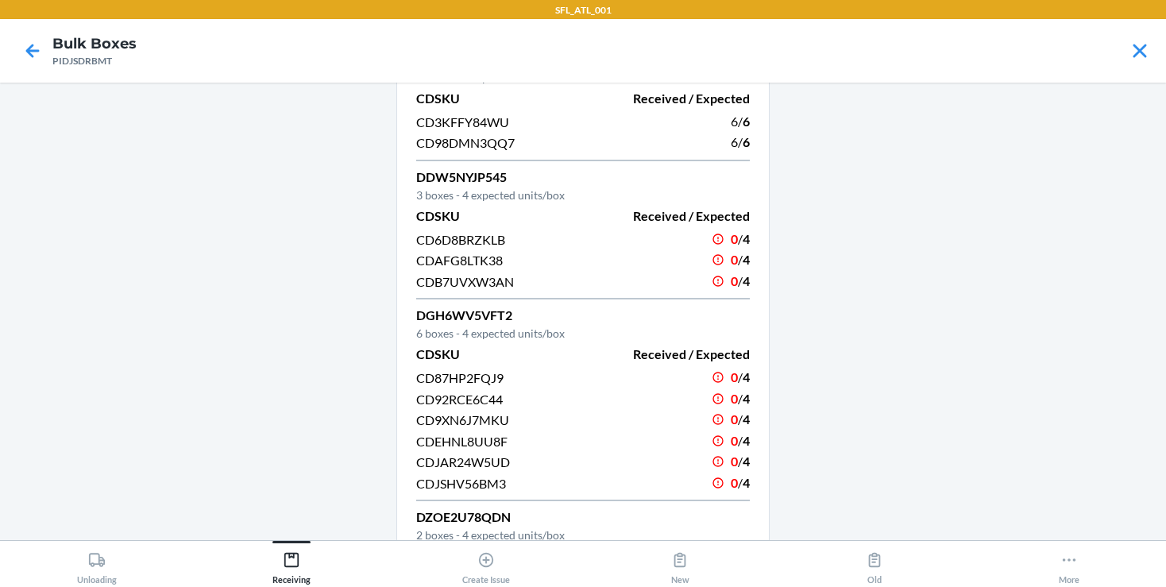
scroll to position [1018, 0]
click at [41, 56] on icon at bounding box center [32, 50] width 27 height 27
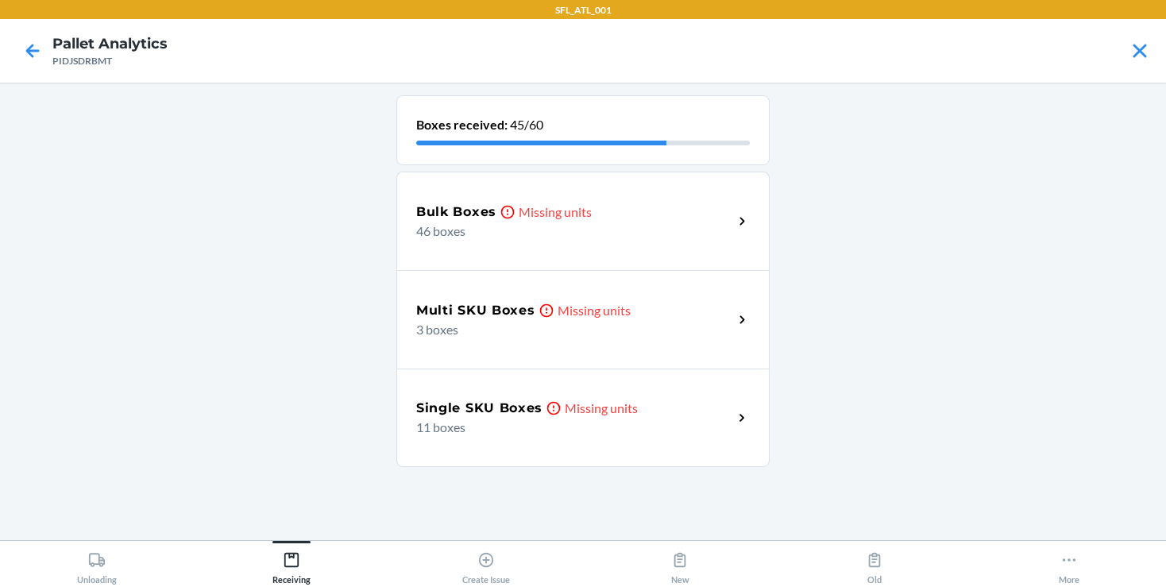
click at [442, 326] on p "3 boxes" at bounding box center [568, 329] width 304 height 19
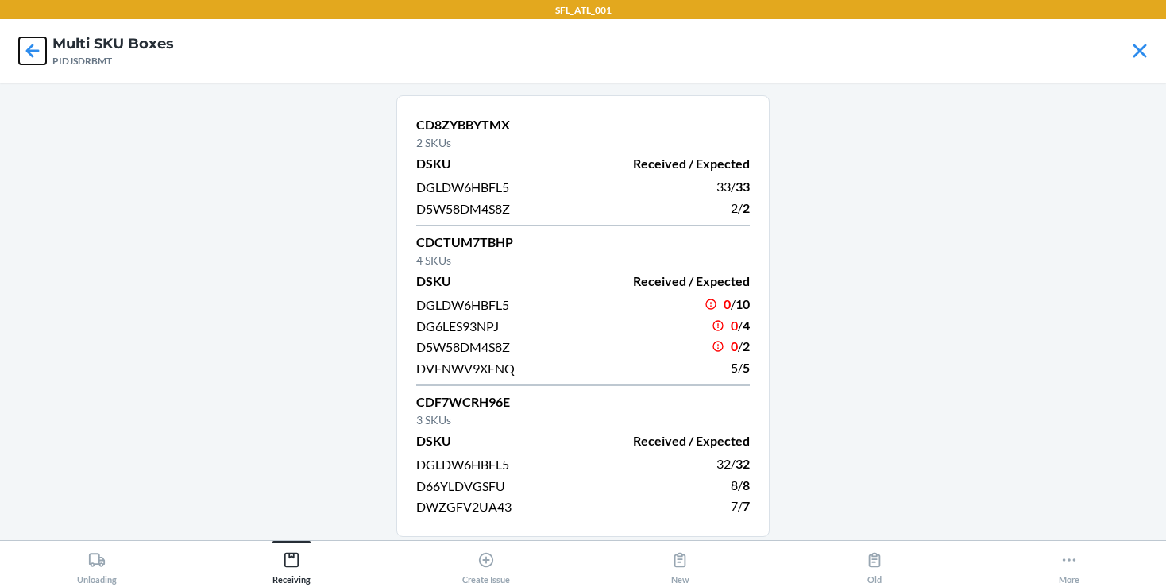
click at [28, 41] on icon at bounding box center [32, 50] width 27 height 27
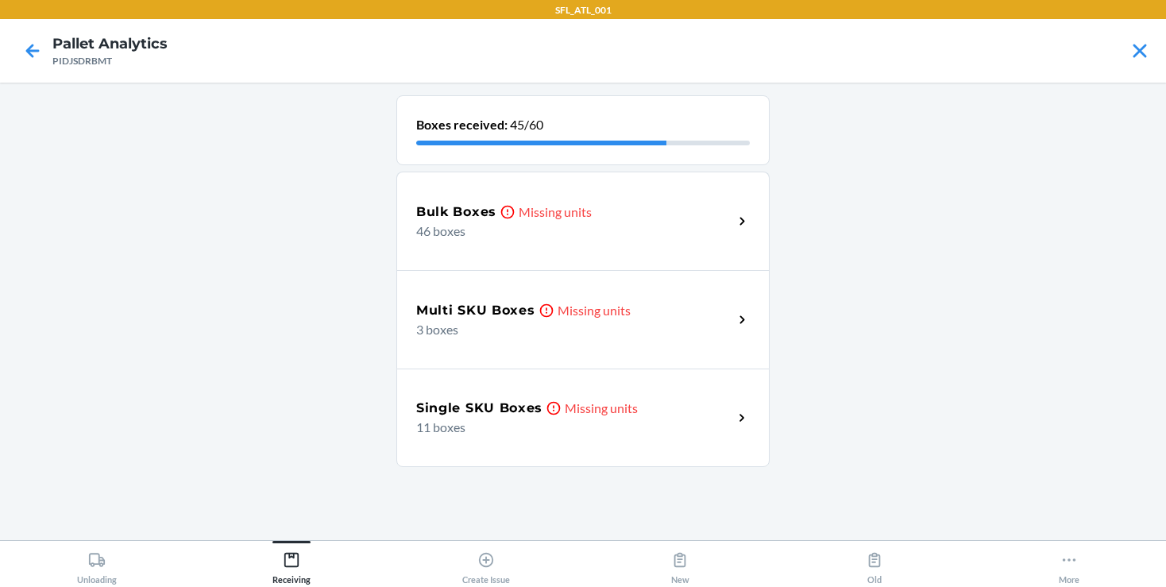
click at [473, 419] on p "11 boxes" at bounding box center [568, 427] width 304 height 19
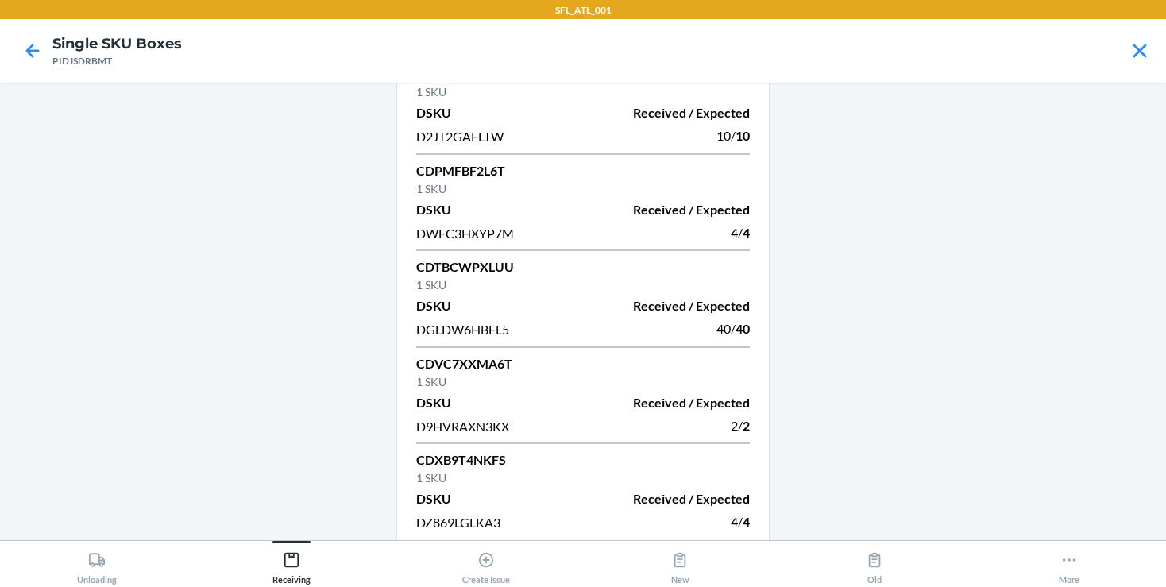
scroll to position [642, 0]
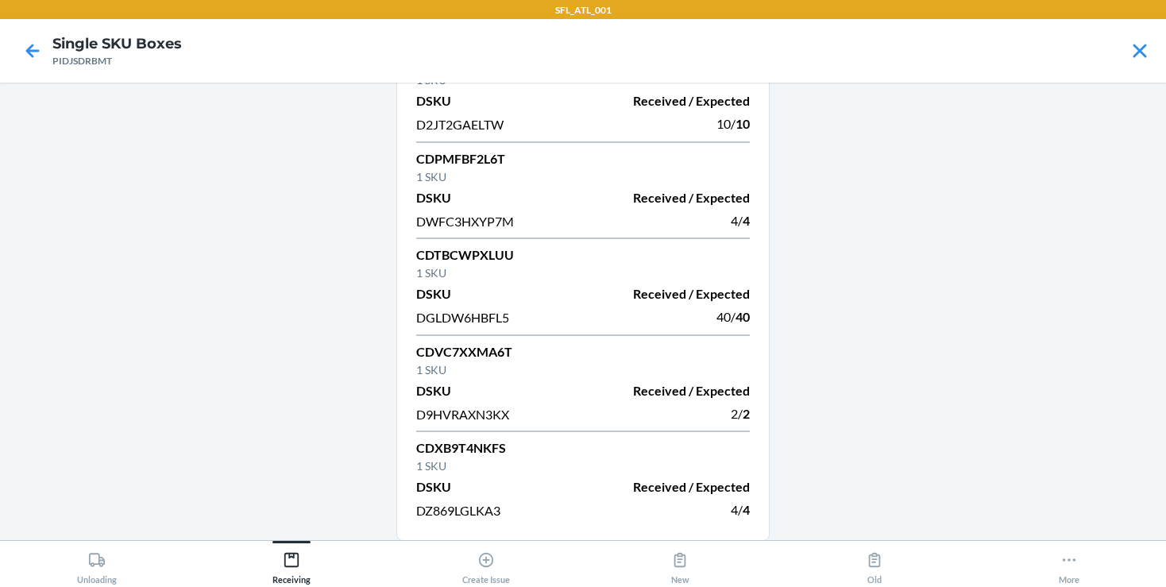
click at [29, 69] on div at bounding box center [33, 51] width 40 height 40
click at [33, 37] on icon at bounding box center [32, 50] width 27 height 27
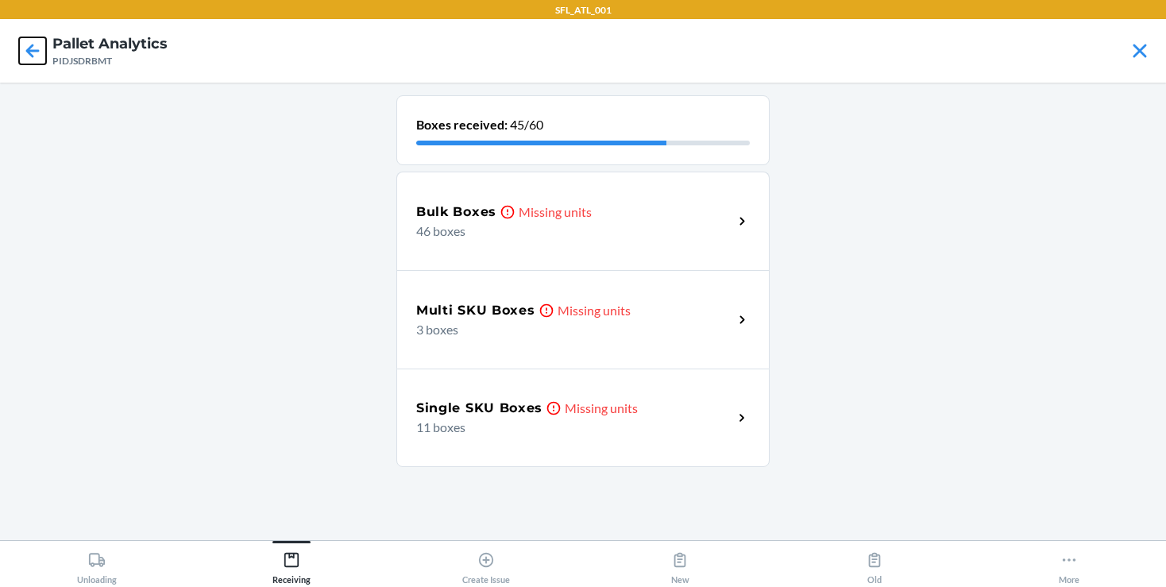
click at [34, 49] on icon at bounding box center [32, 50] width 27 height 27
